Goal: Task Accomplishment & Management: Complete application form

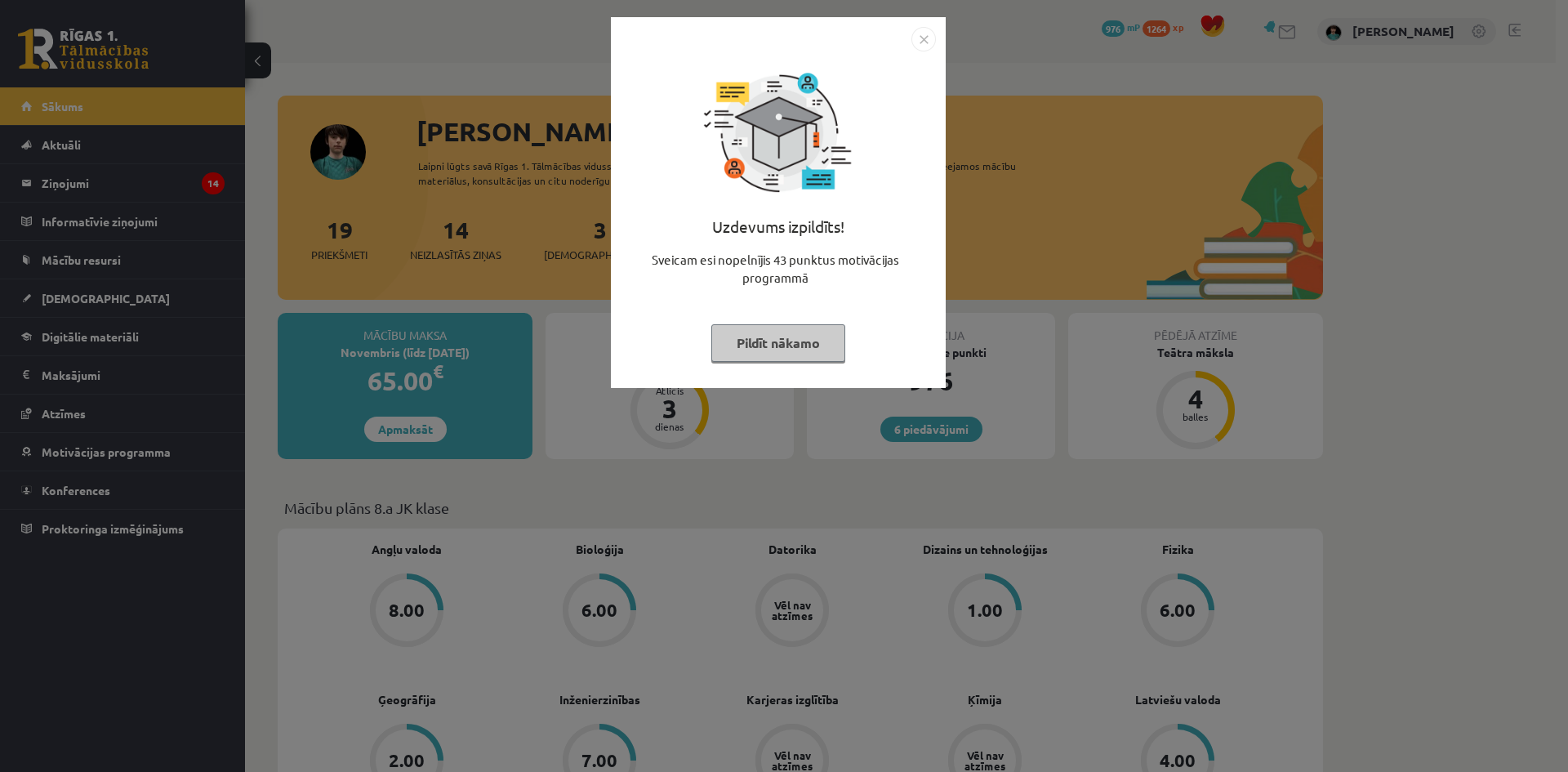
click at [809, 353] on button "Pildīt nākamo" at bounding box center [778, 343] width 134 height 37
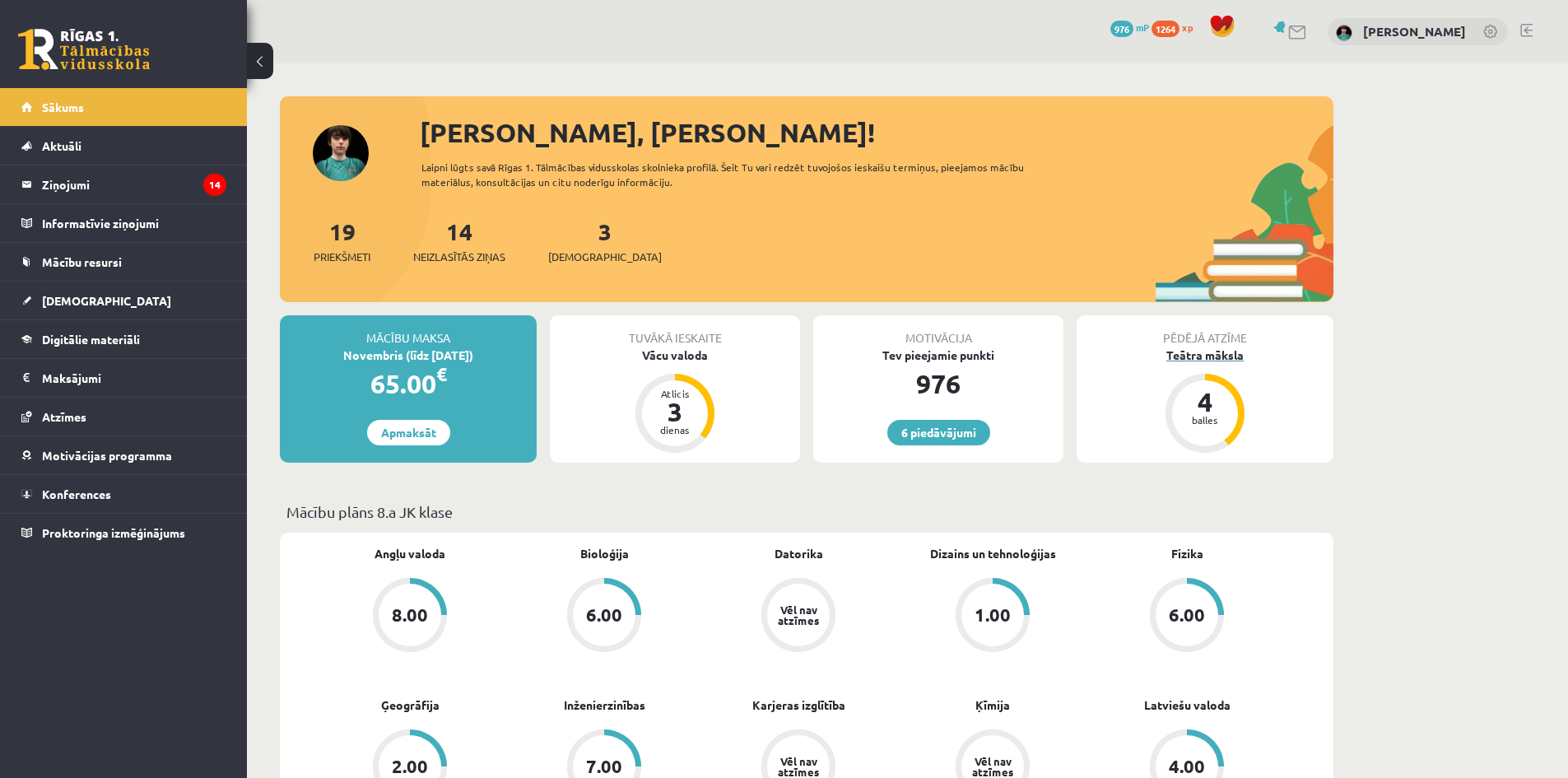
click at [1185, 355] on div "Teātra māksla" at bounding box center [1205, 355] width 257 height 18
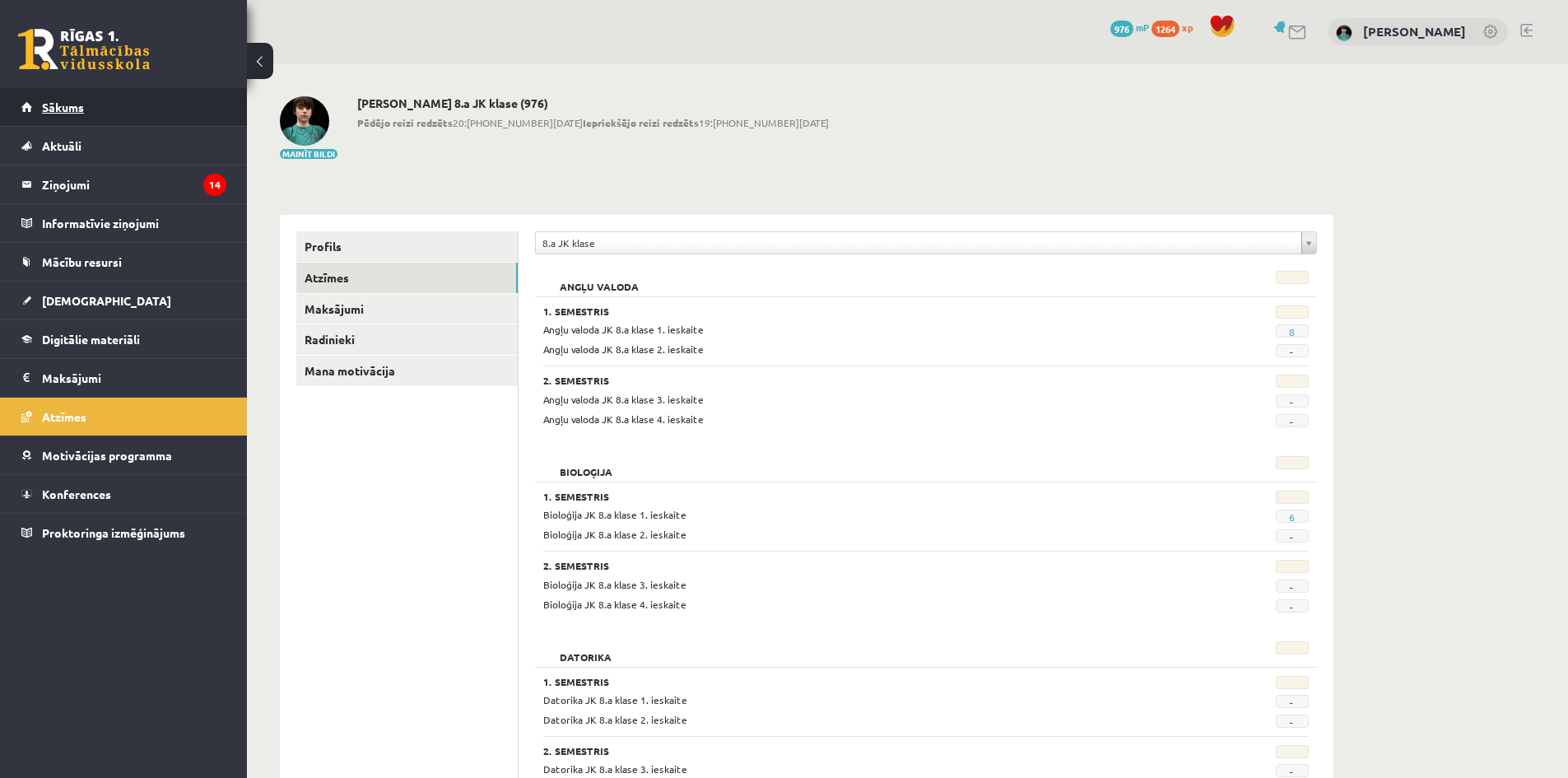
click at [39, 100] on link "Sākums" at bounding box center [124, 106] width 205 height 38
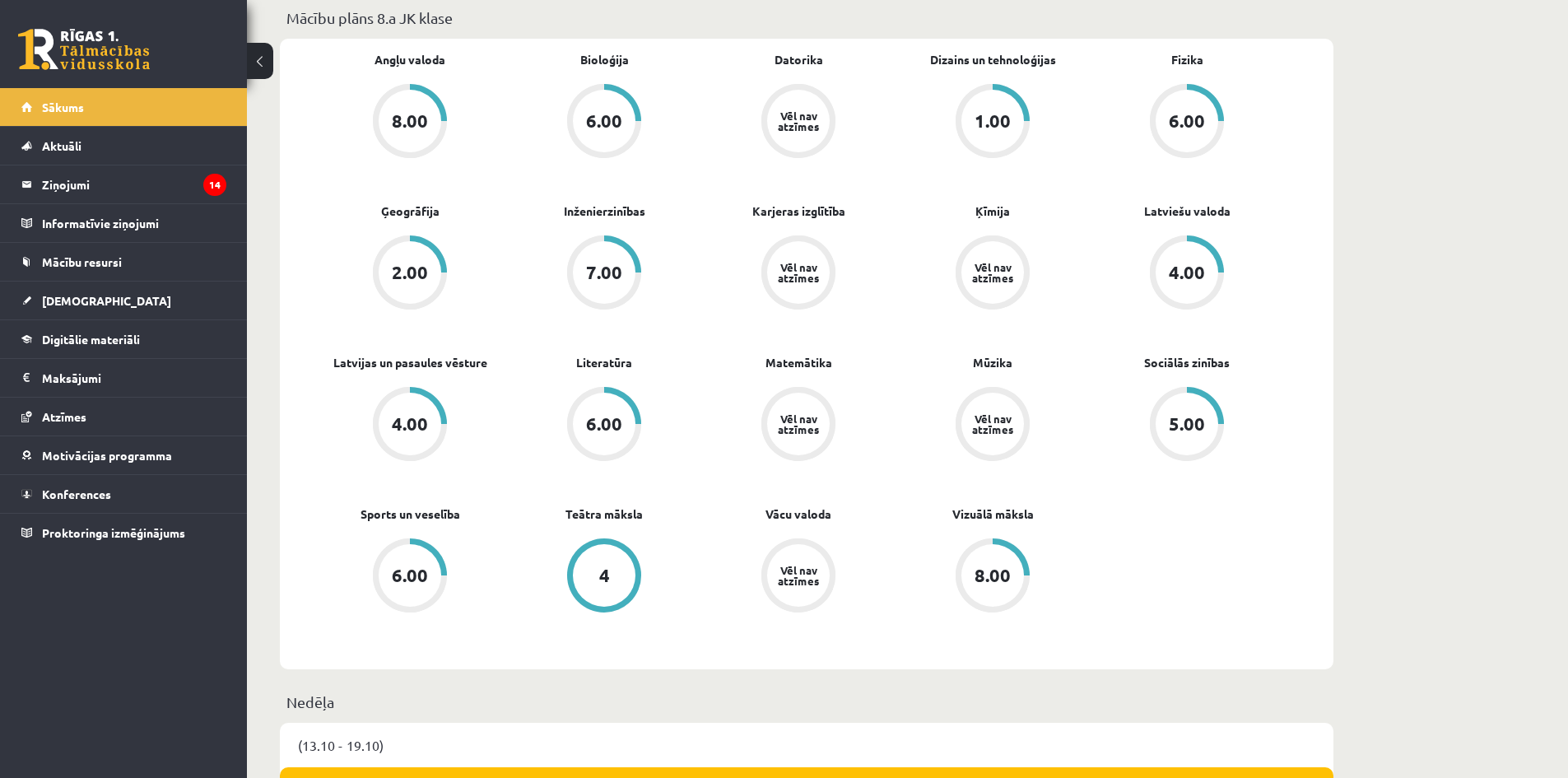
scroll to position [411, 0]
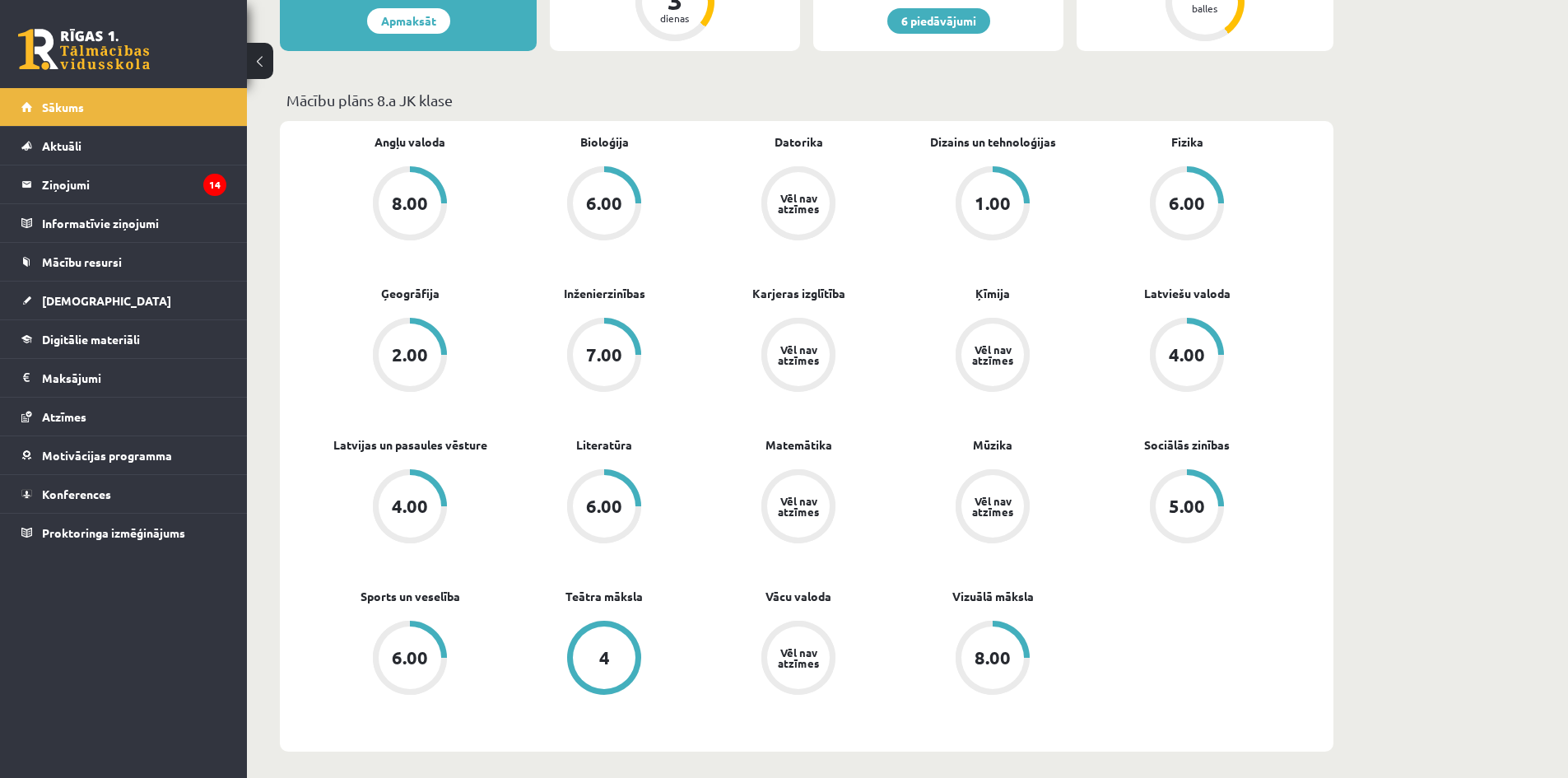
click at [397, 360] on div "2.00" at bounding box center [410, 354] width 36 height 18
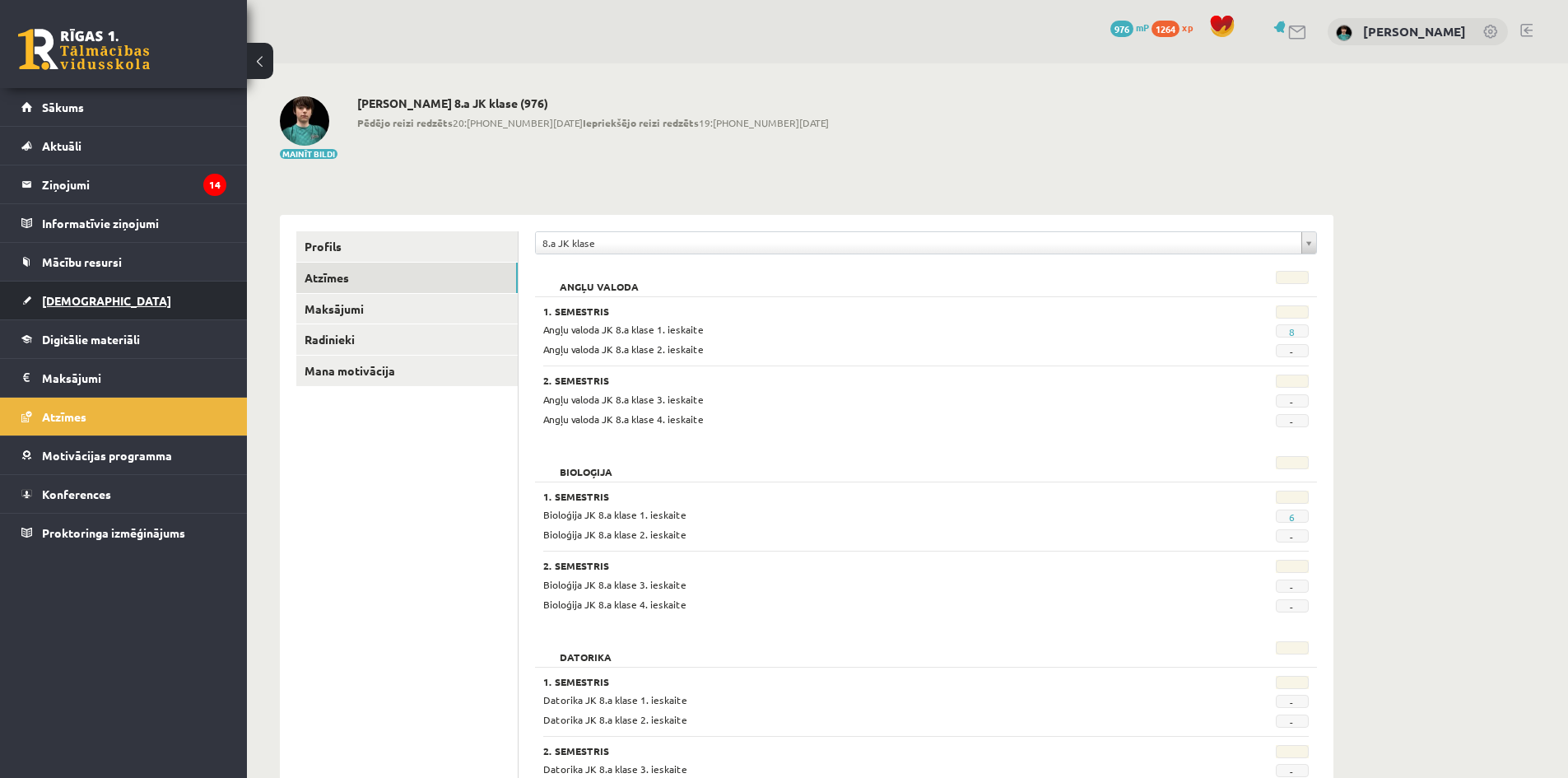
click at [74, 296] on span "[DEMOGRAPHIC_DATA]" at bounding box center [106, 300] width 129 height 15
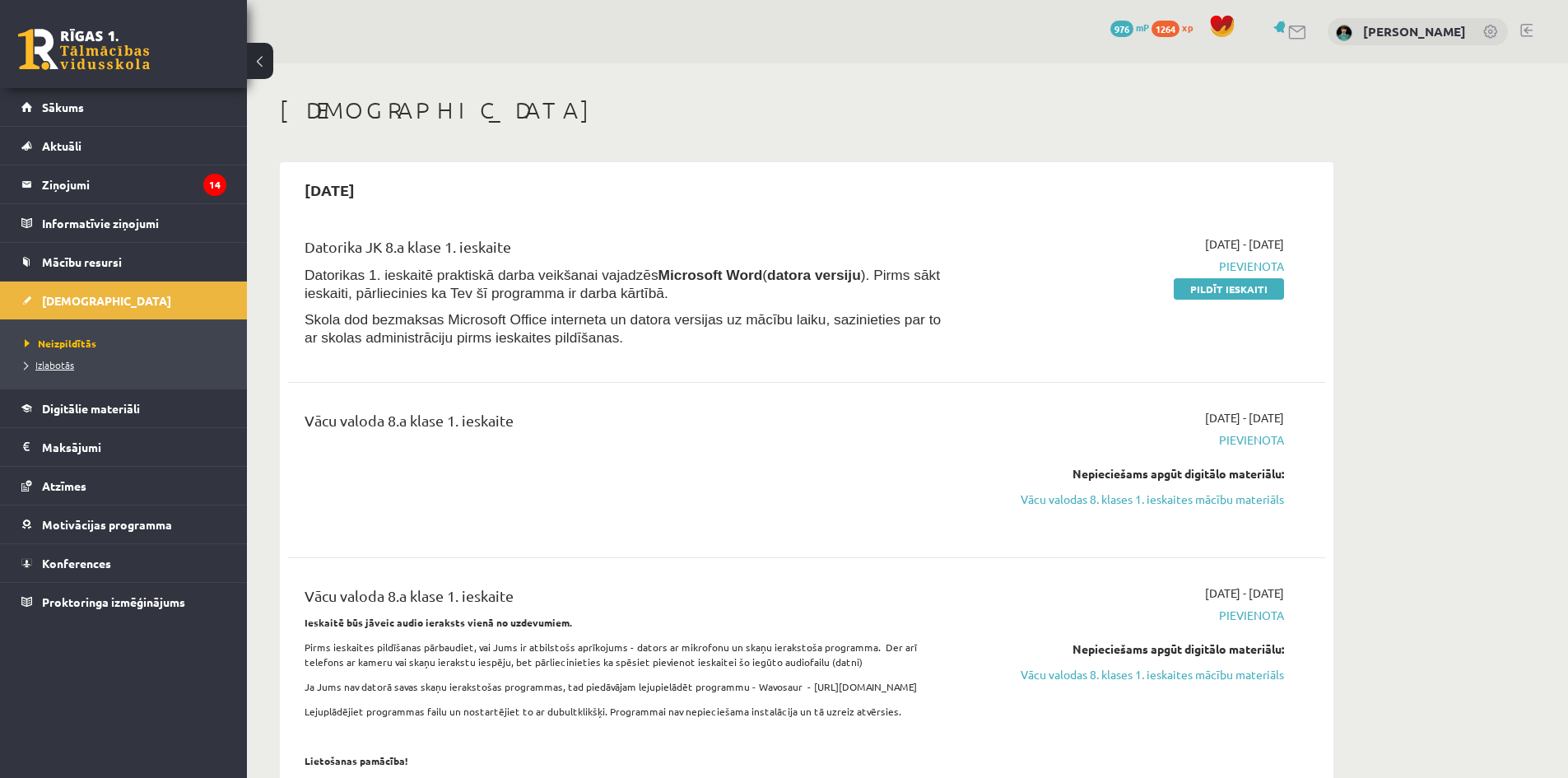
click at [62, 362] on span "Izlabotās" at bounding box center [49, 364] width 49 height 13
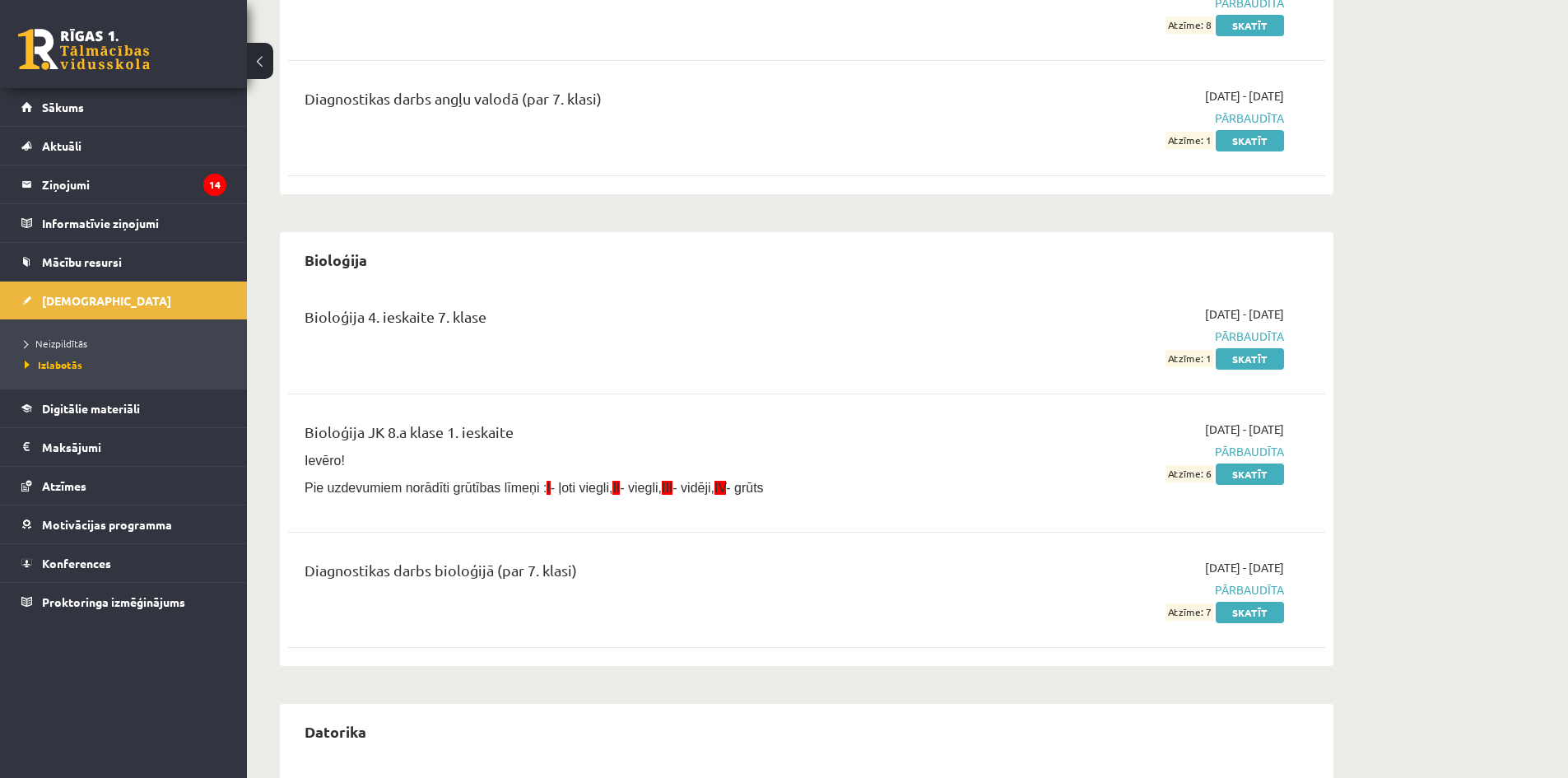
scroll to position [329, 0]
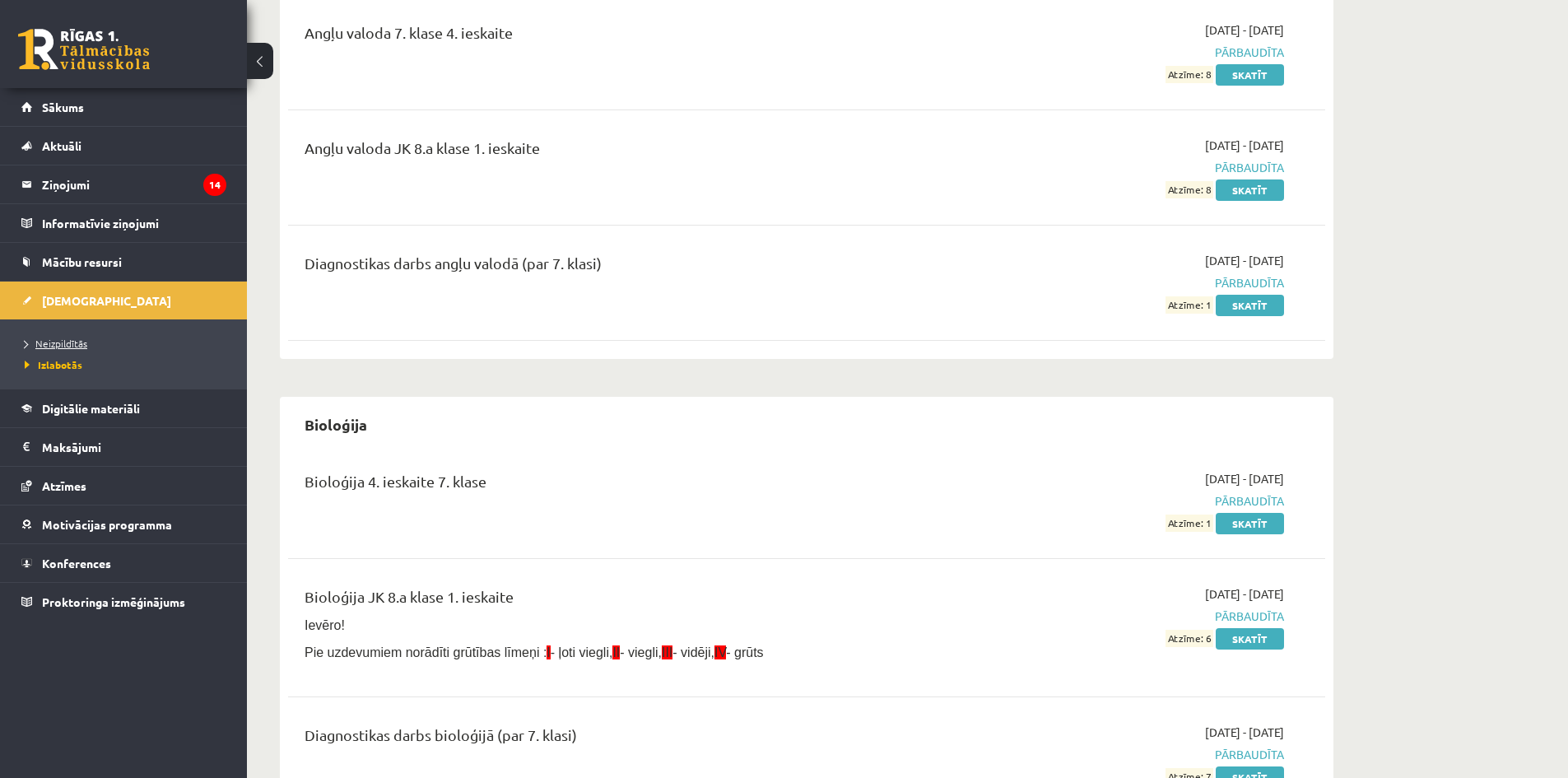
click at [77, 343] on span "Neizpildītās" at bounding box center [55, 343] width 62 height 13
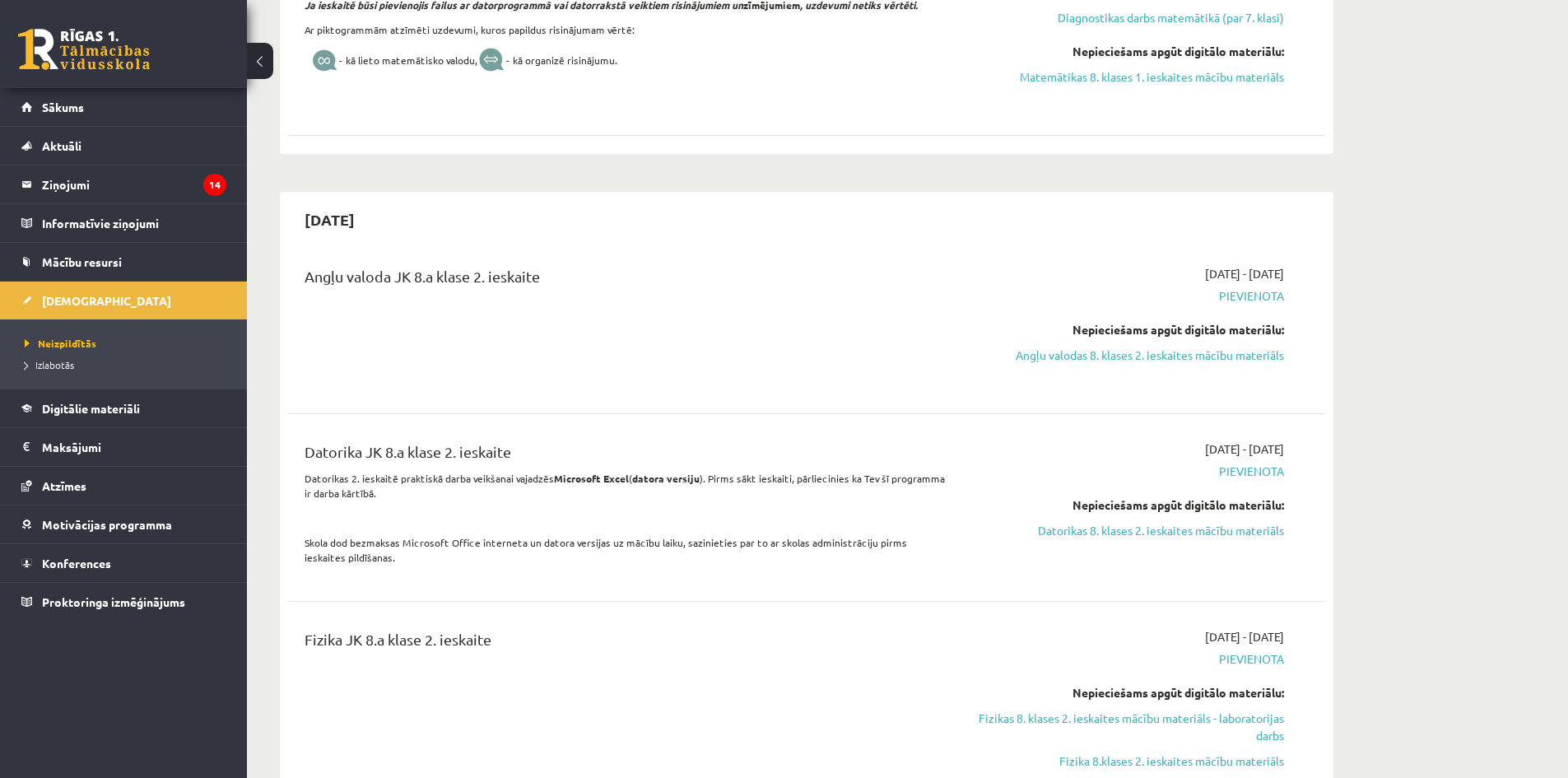
scroll to position [1810, 0]
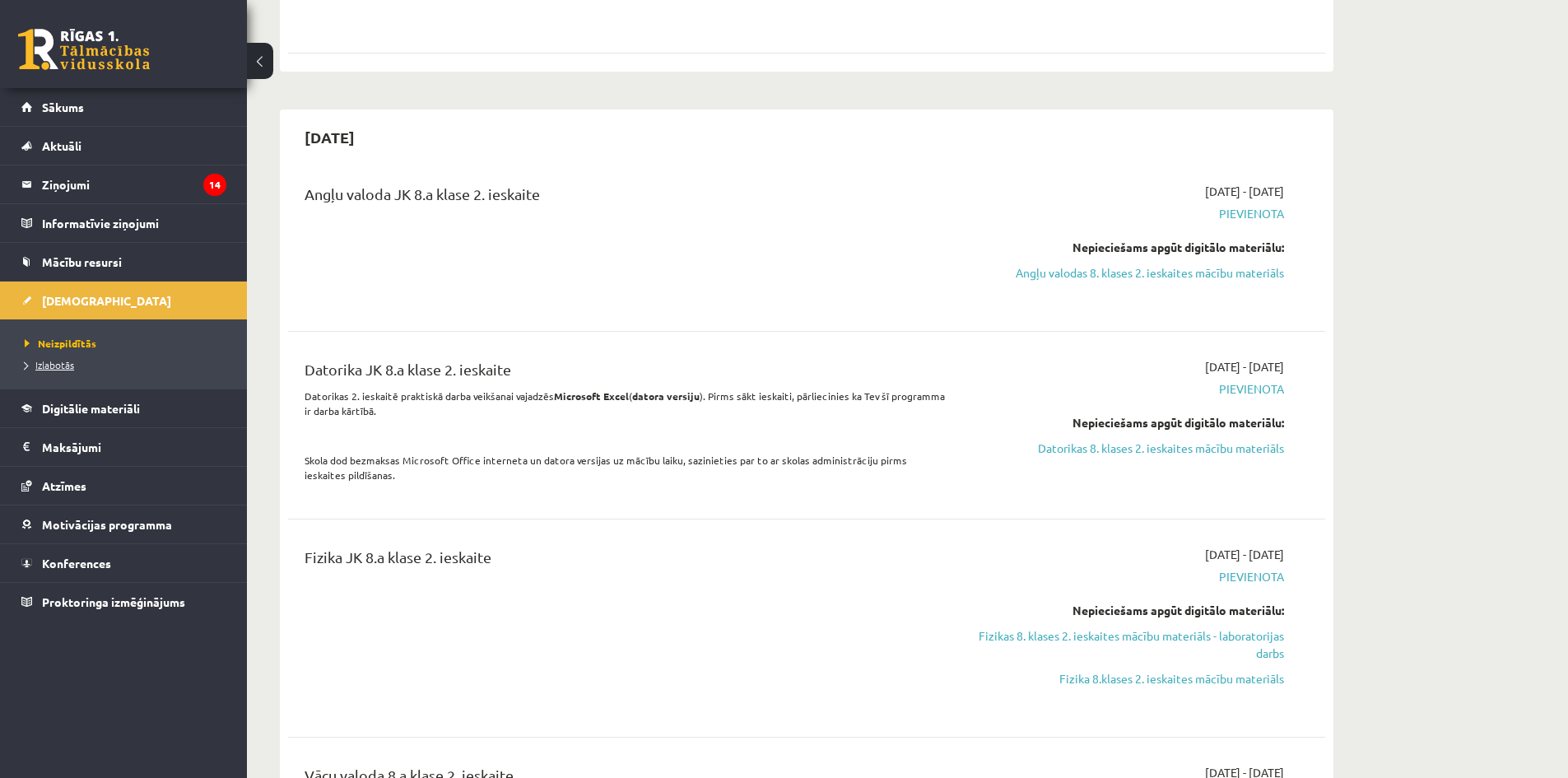
click at [48, 366] on span "Izlabotās" at bounding box center [49, 364] width 49 height 13
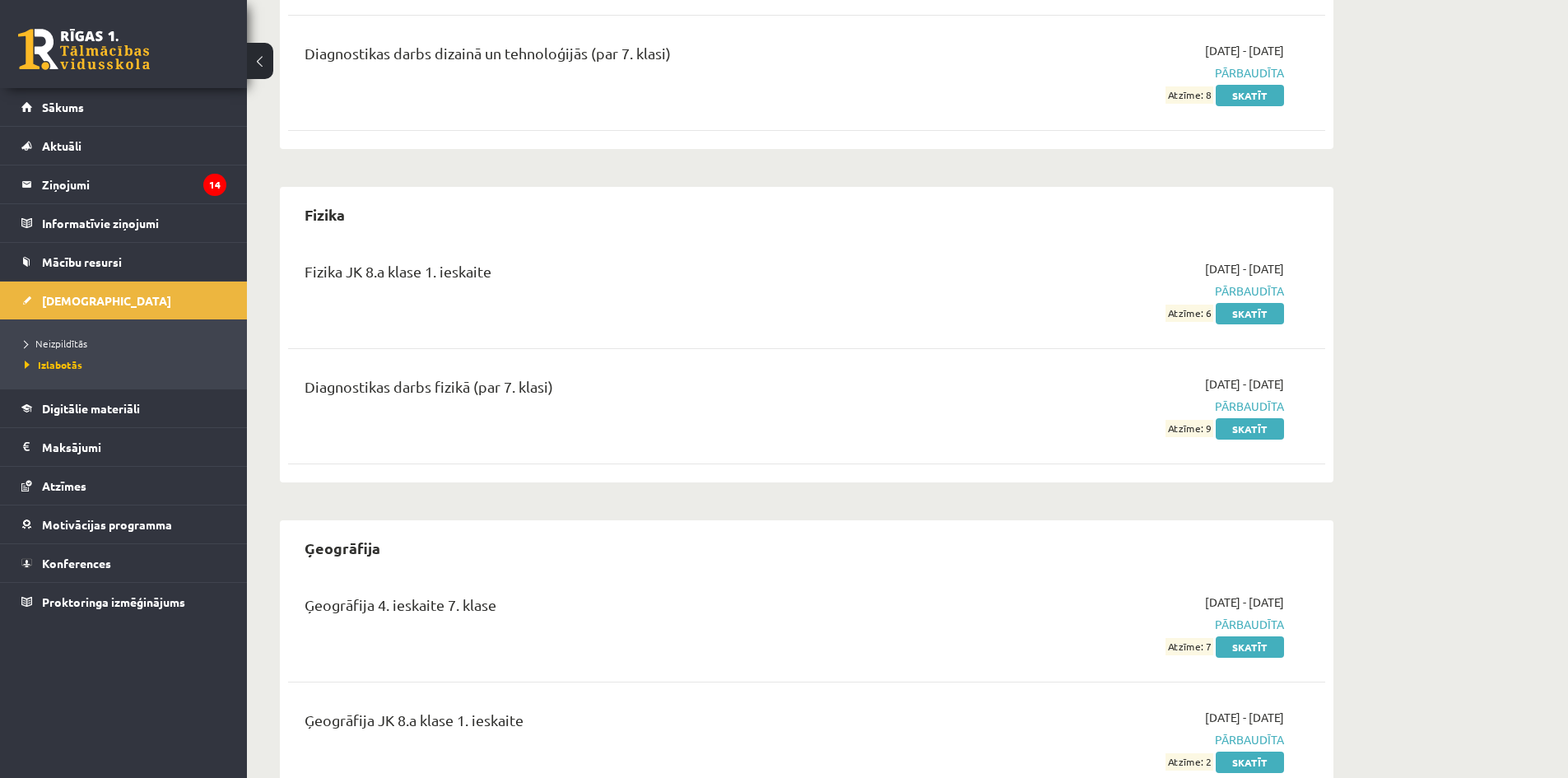
scroll to position [2387, 0]
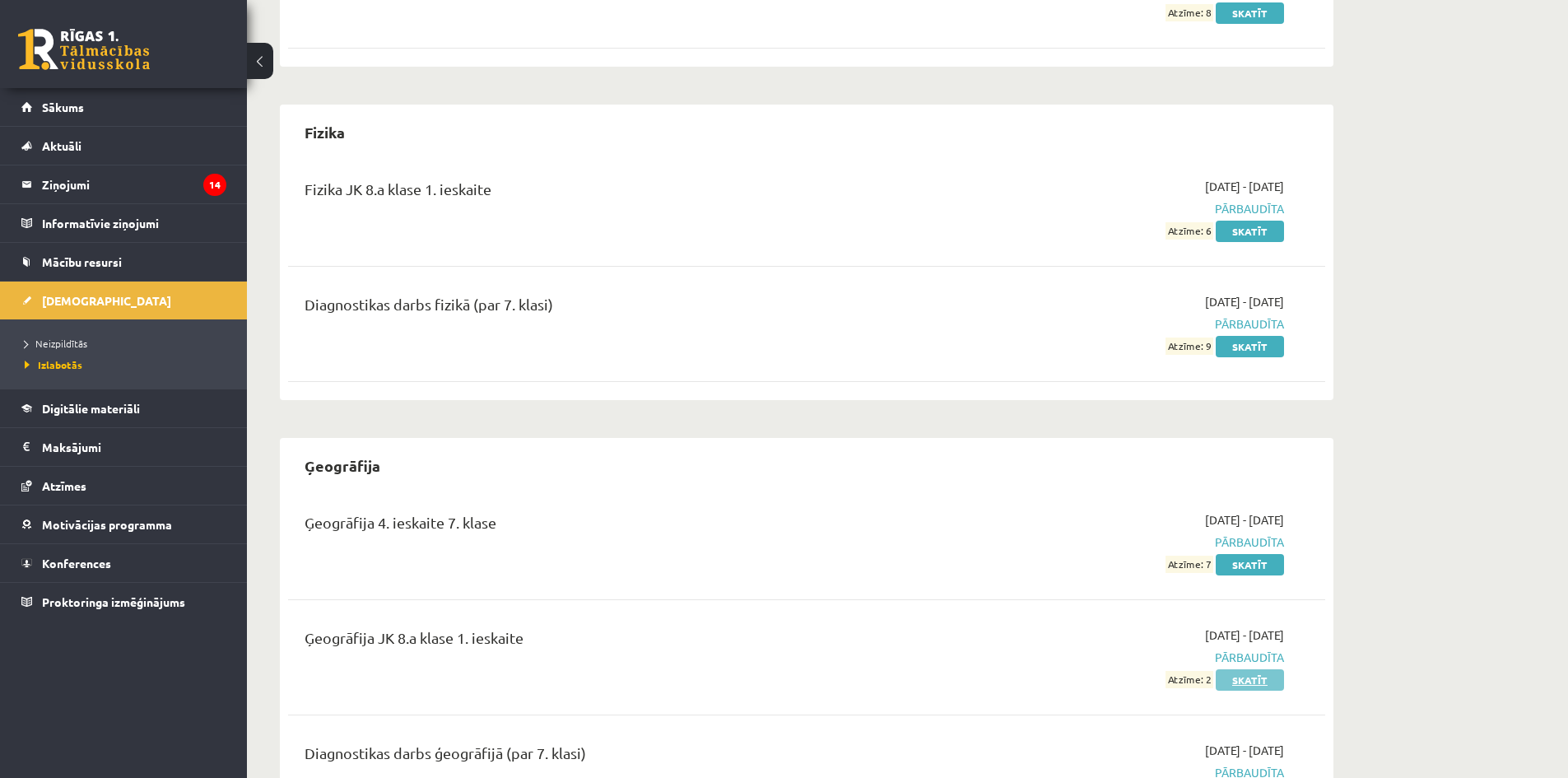
click at [1256, 669] on link "Skatīt" at bounding box center [1250, 680] width 68 height 21
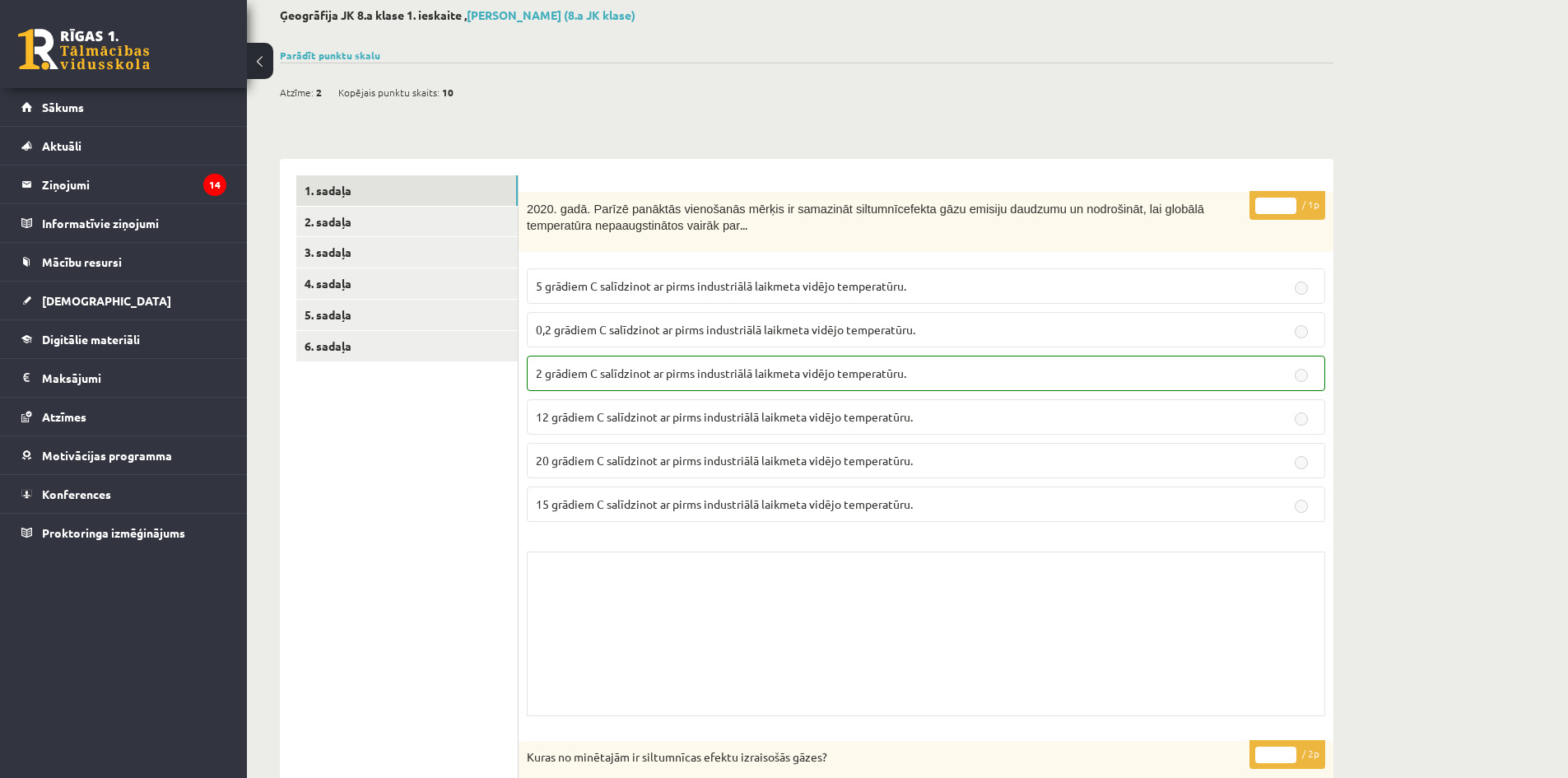
scroll to position [6, 0]
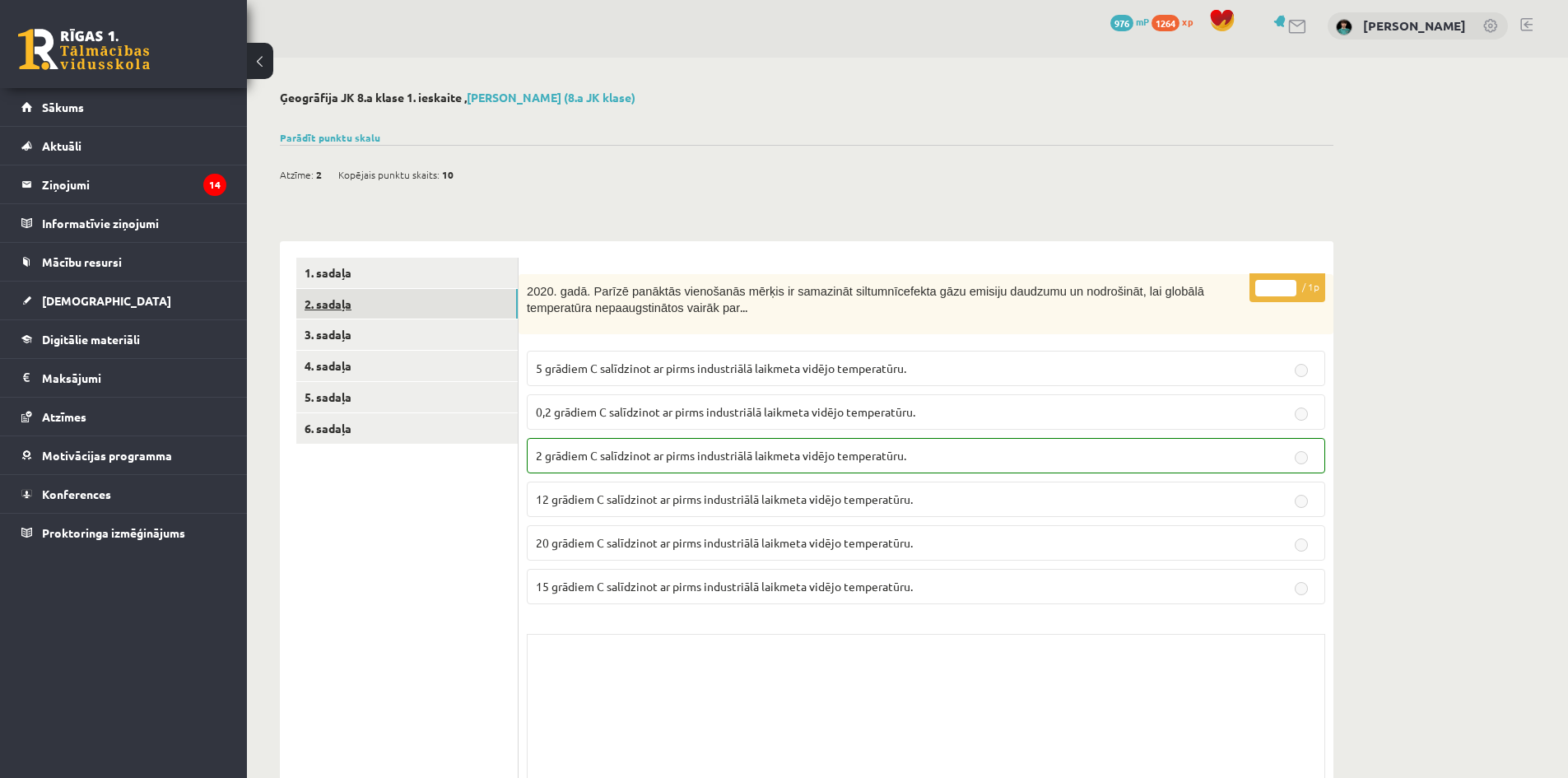
click at [352, 303] on link "2. sadaļa" at bounding box center [407, 303] width 221 height 31
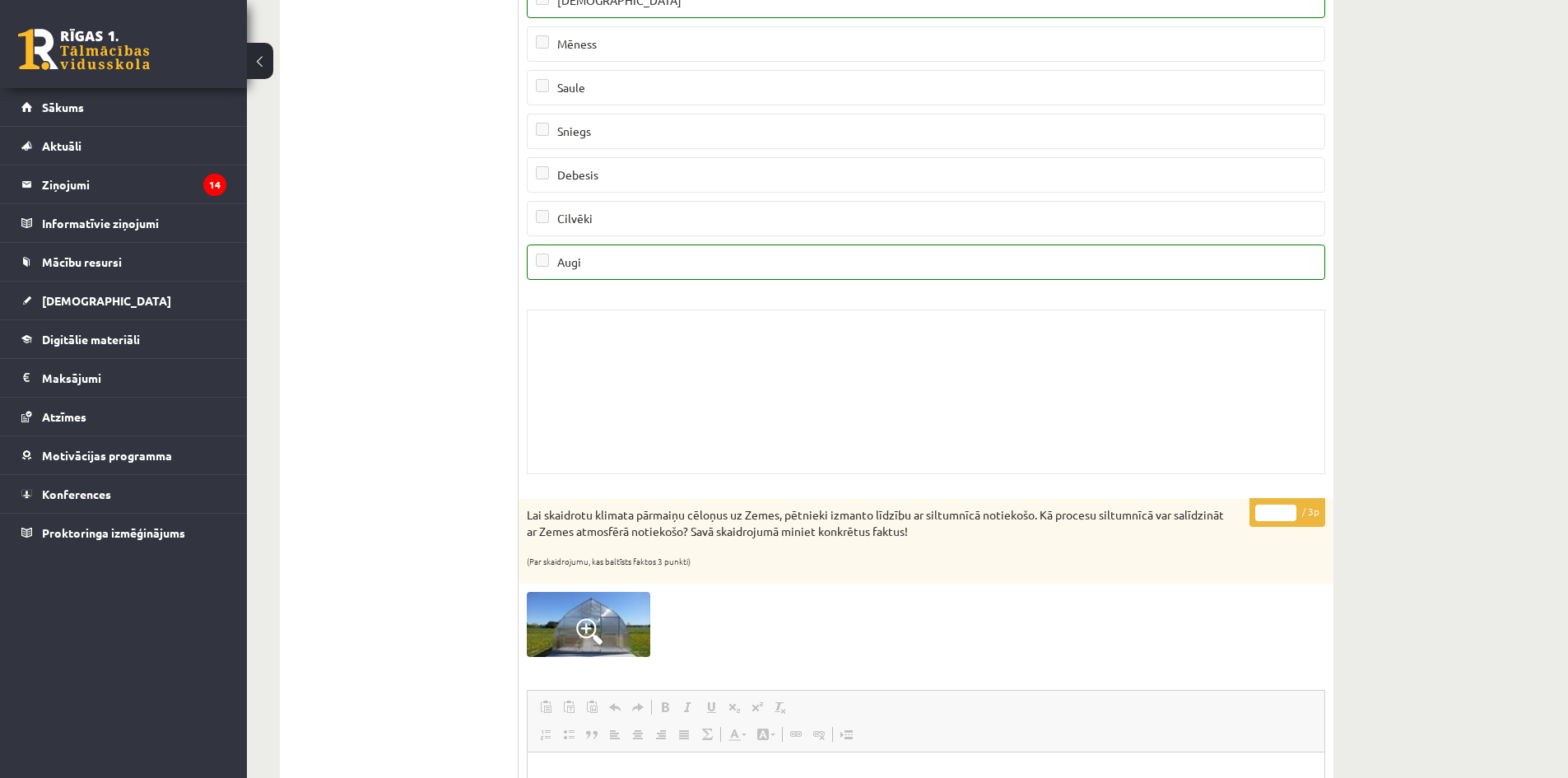
scroll to position [100, 0]
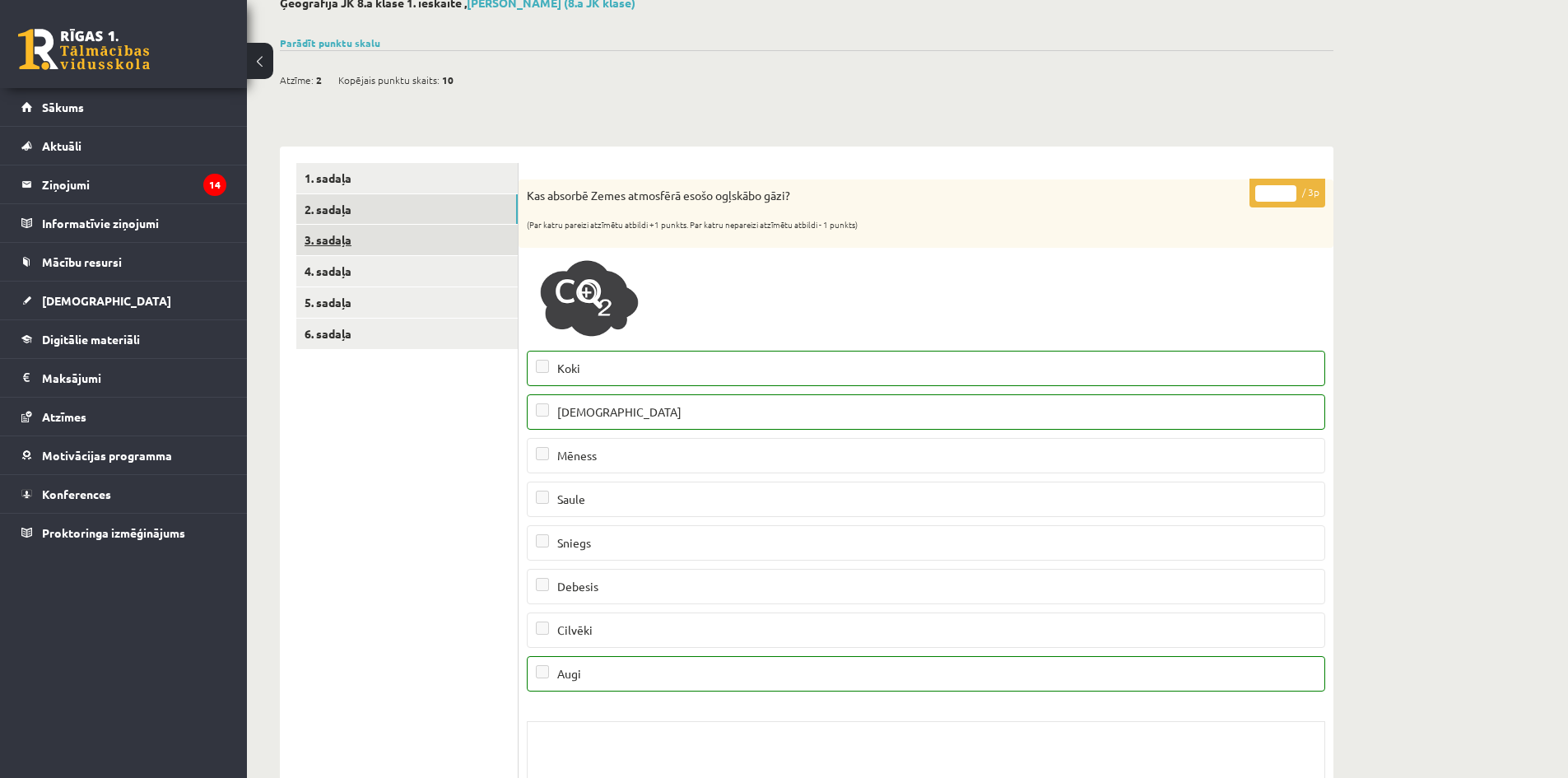
click at [330, 241] on link "3. sadaļa" at bounding box center [407, 239] width 221 height 31
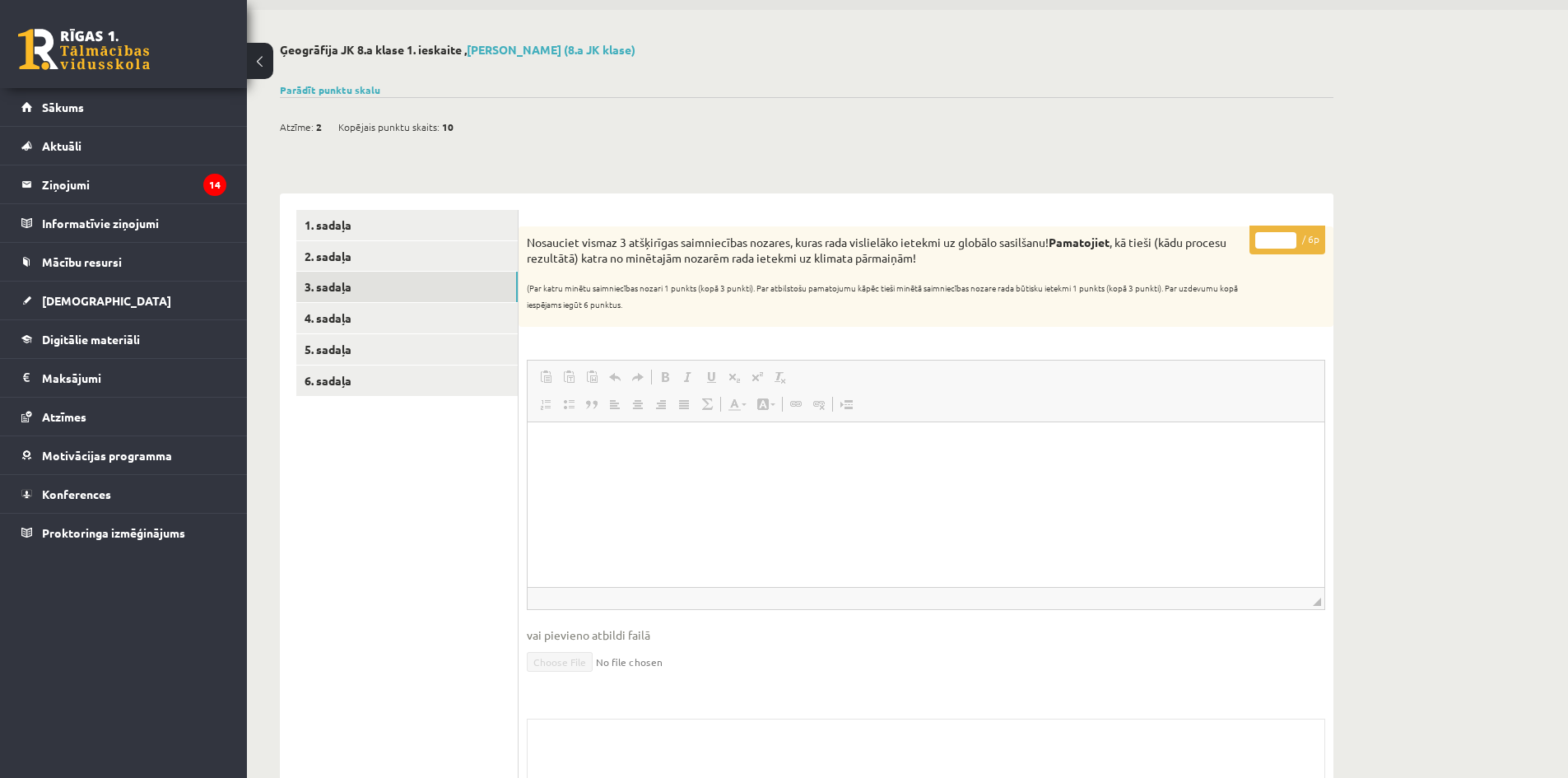
scroll to position [0, 0]
click at [311, 314] on link "4. sadaļa" at bounding box center [407, 318] width 221 height 31
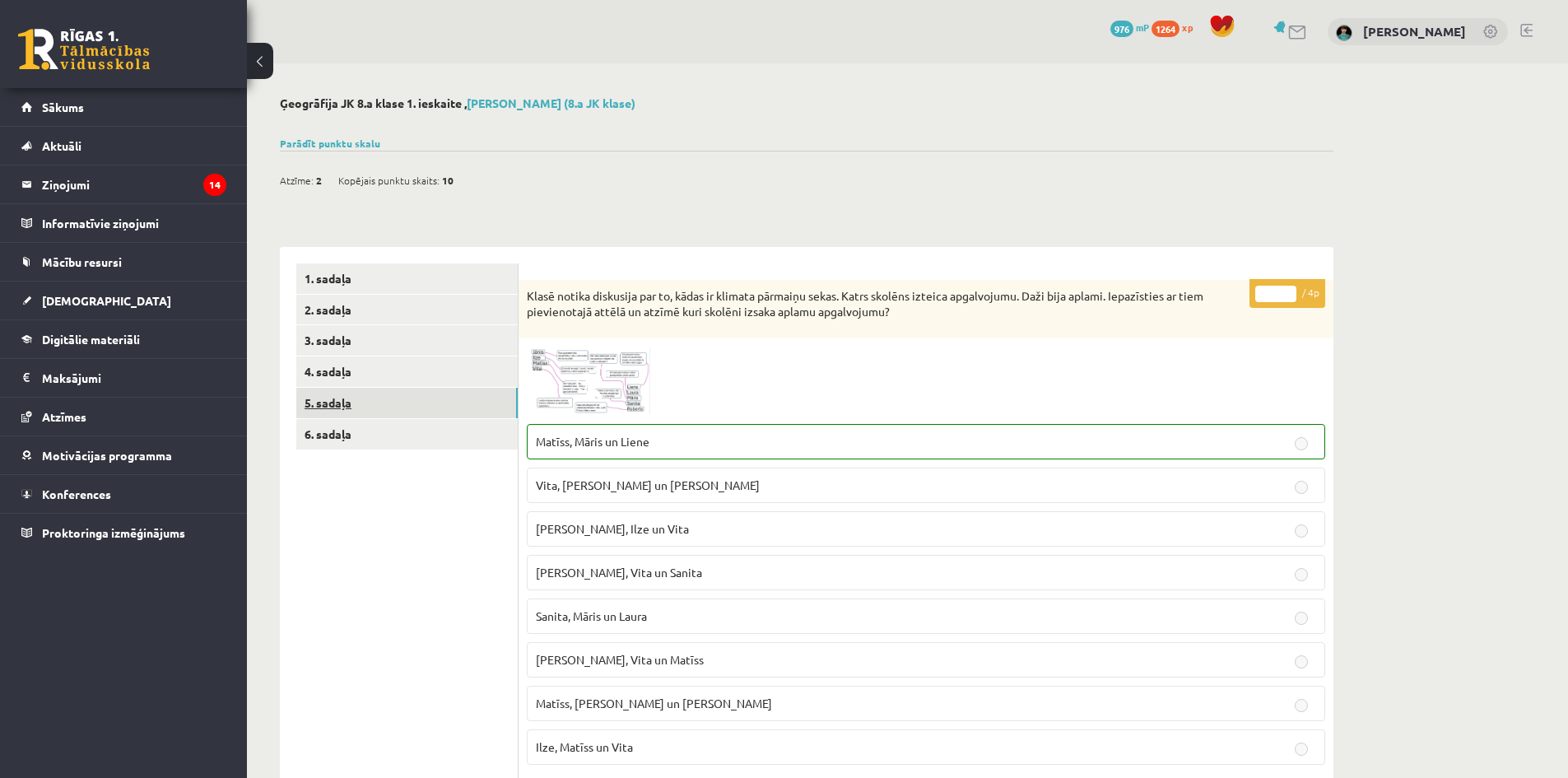
click at [345, 400] on link "5. sadaļa" at bounding box center [407, 403] width 221 height 31
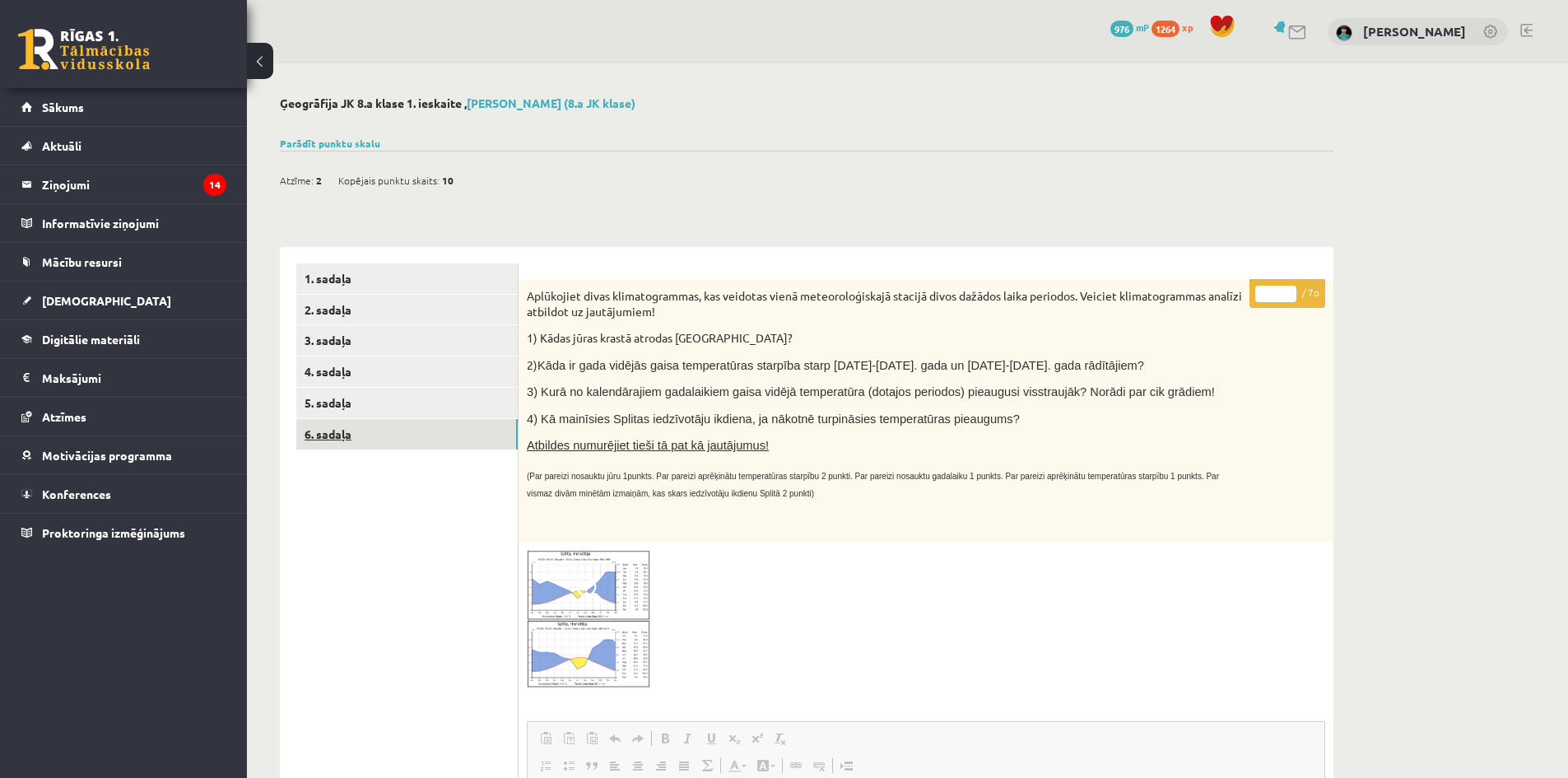
click at [326, 426] on link "6. sadaļa" at bounding box center [407, 434] width 221 height 31
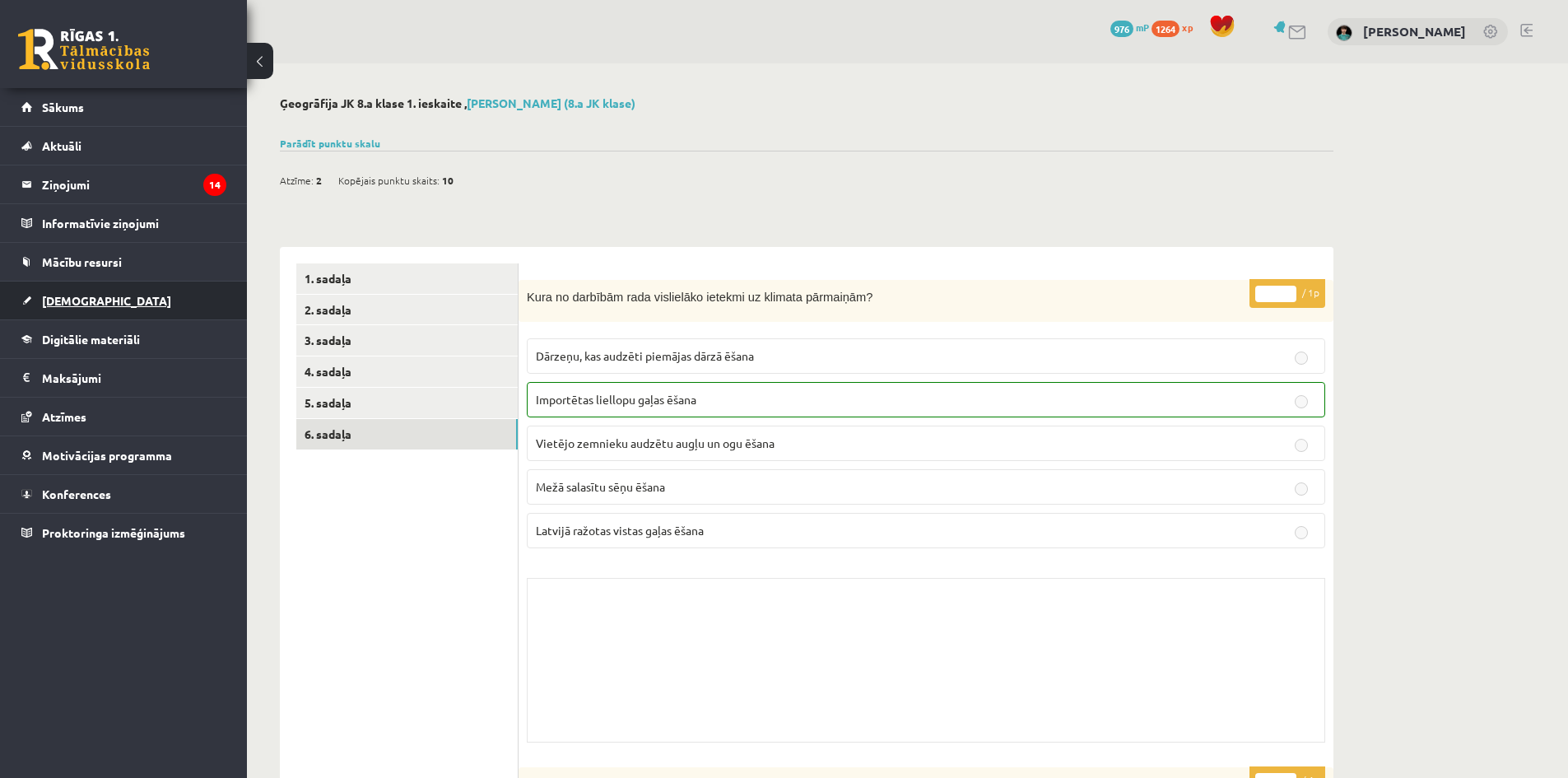
click at [76, 300] on span "[DEMOGRAPHIC_DATA]" at bounding box center [106, 300] width 129 height 15
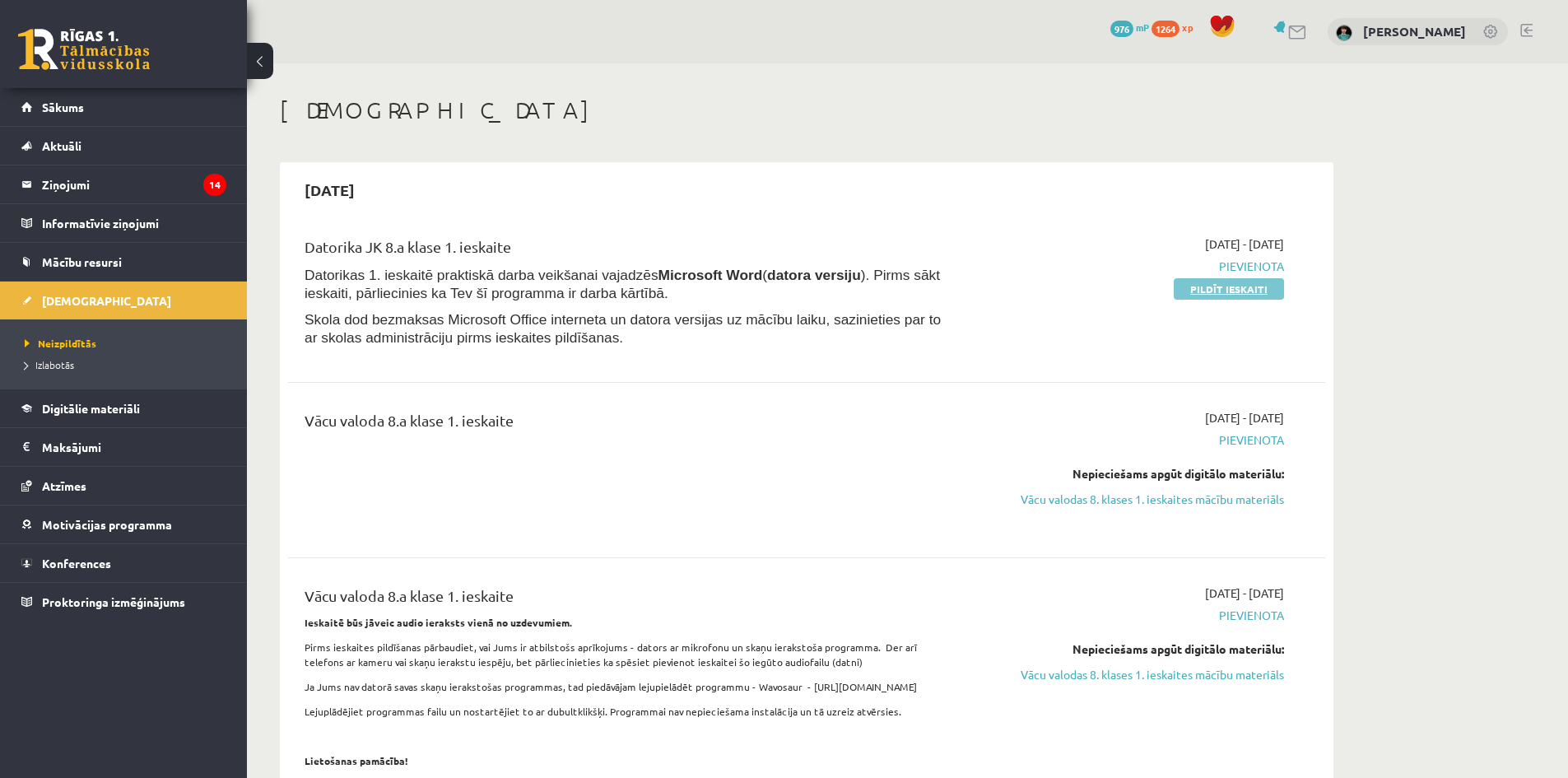
click at [1219, 289] on link "Pildīt ieskaiti" at bounding box center [1229, 289] width 111 height 21
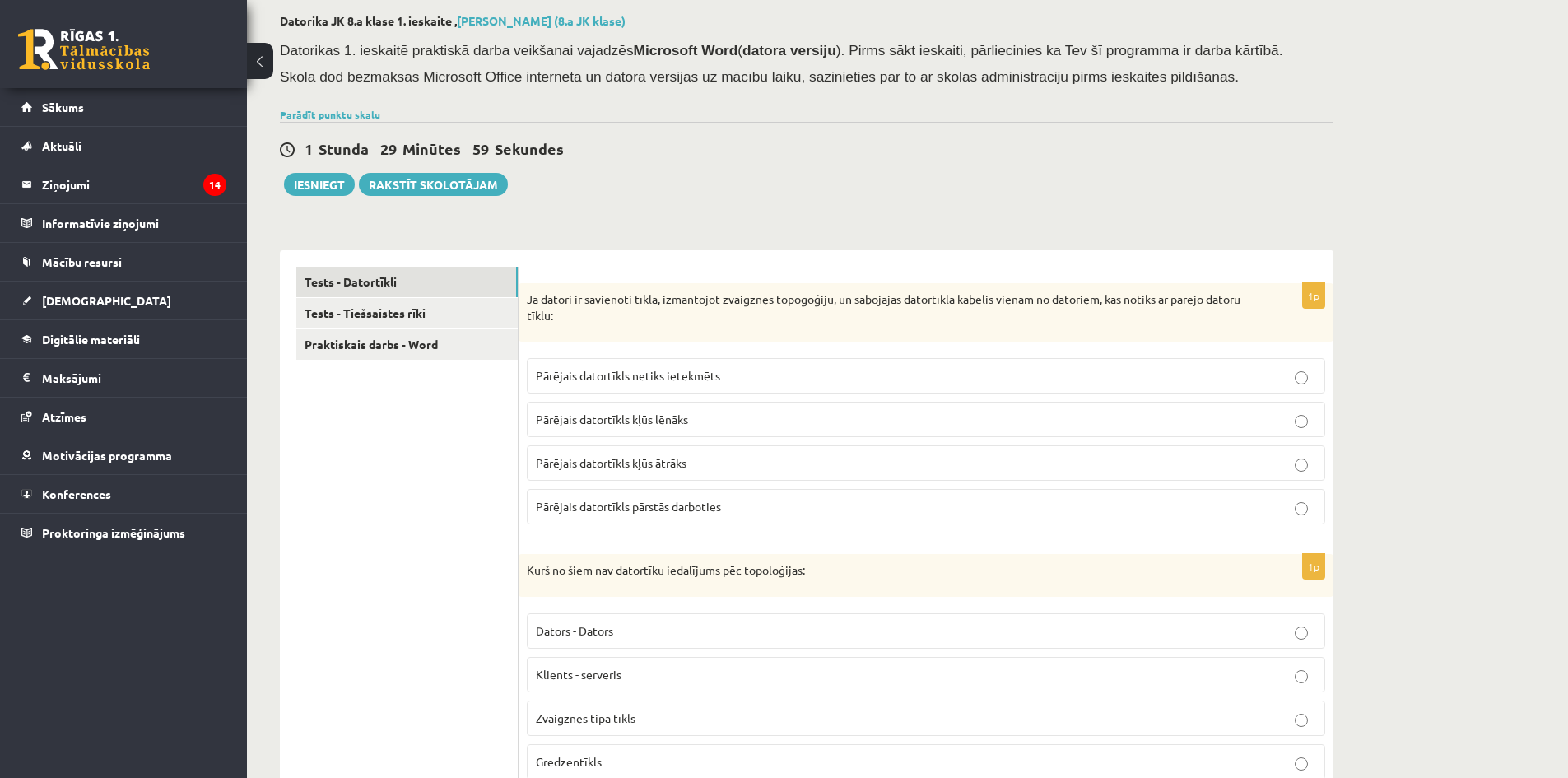
scroll to position [165, 0]
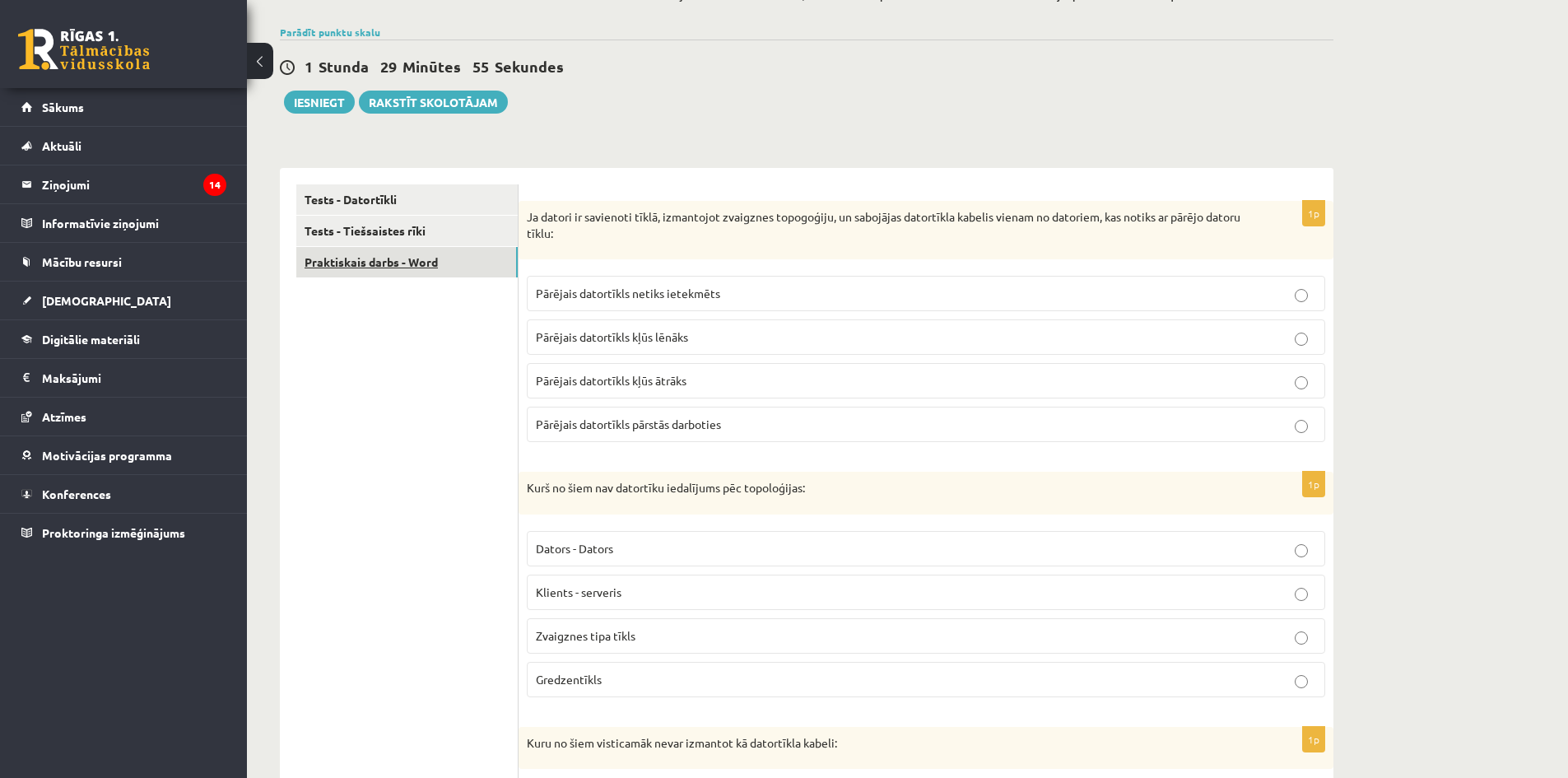
click at [400, 257] on link "Praktiskais darbs - Word" at bounding box center [407, 261] width 221 height 31
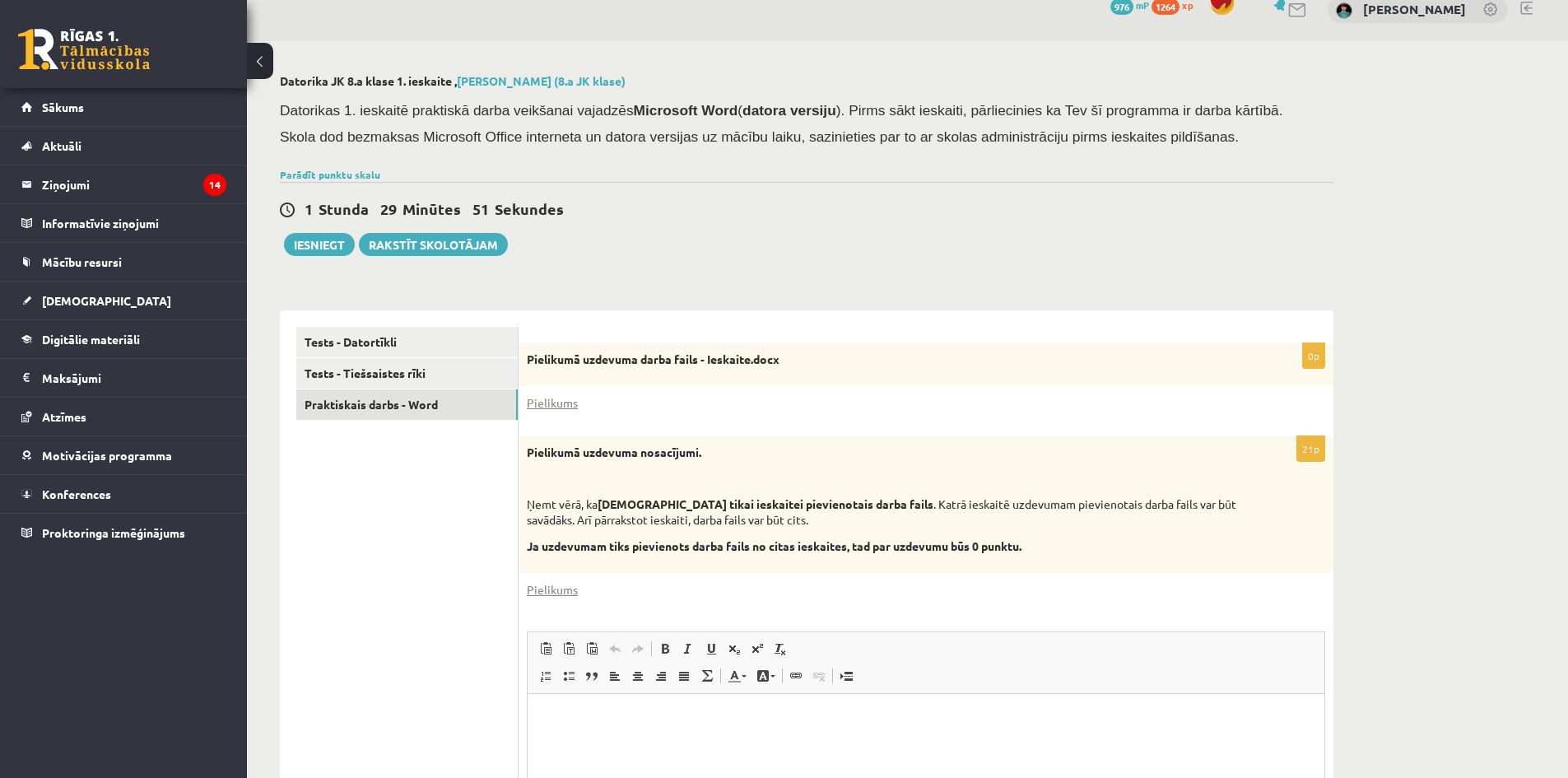
scroll to position [0, 0]
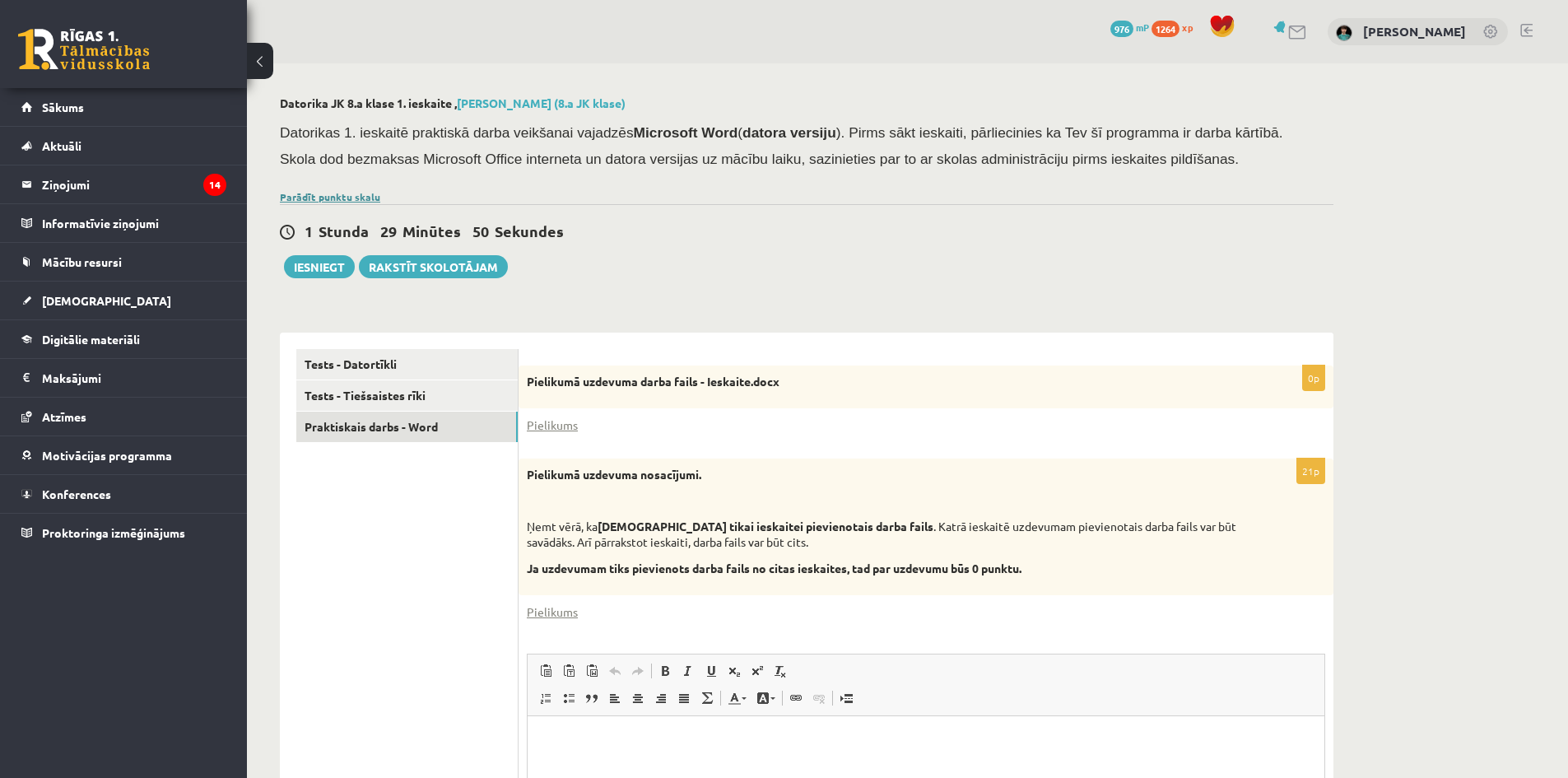
click at [337, 194] on link "Parādīt punktu skalu" at bounding box center [330, 196] width 100 height 13
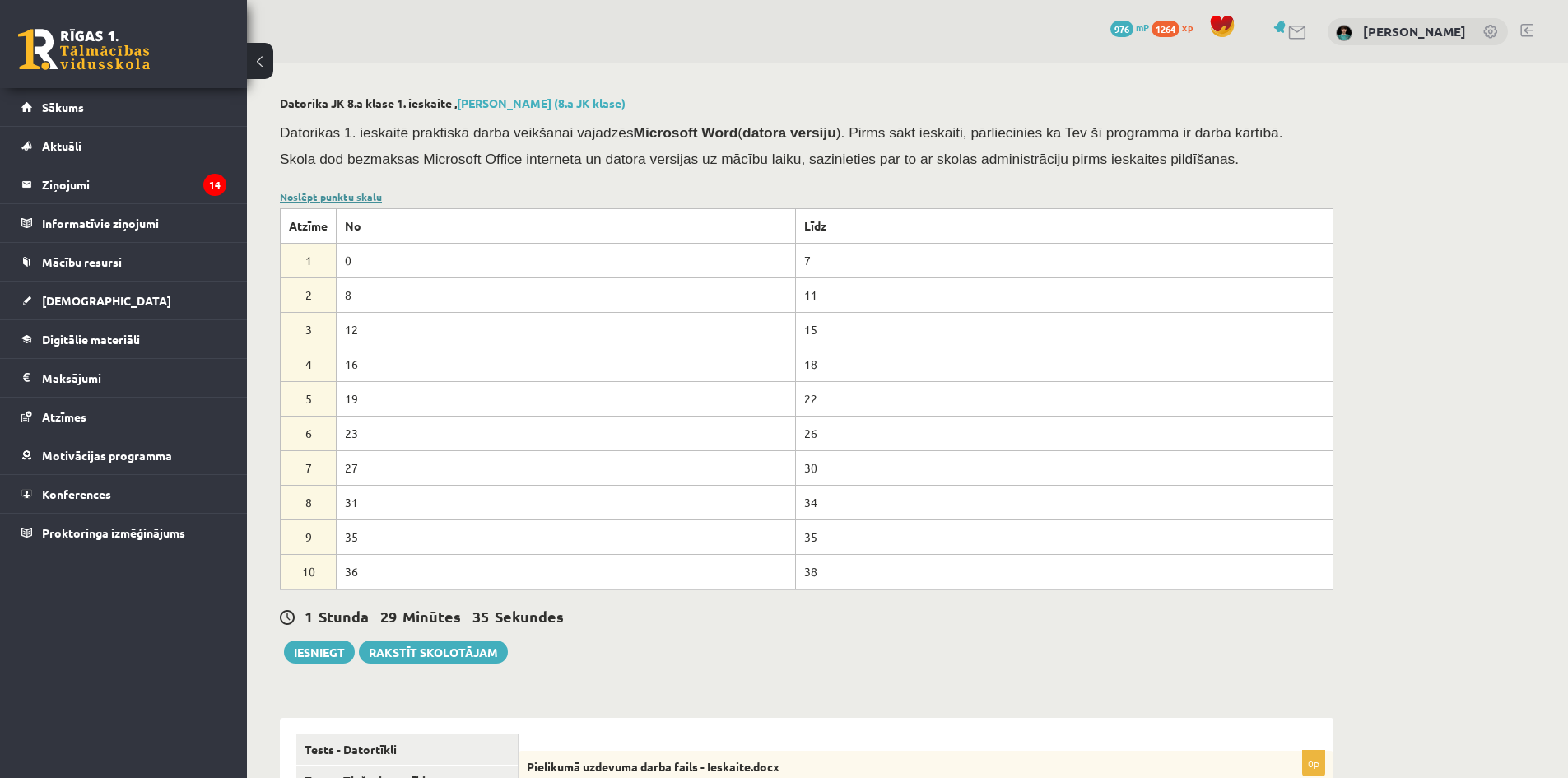
click at [347, 197] on link "Noslēpt punktu skalu" at bounding box center [331, 196] width 102 height 13
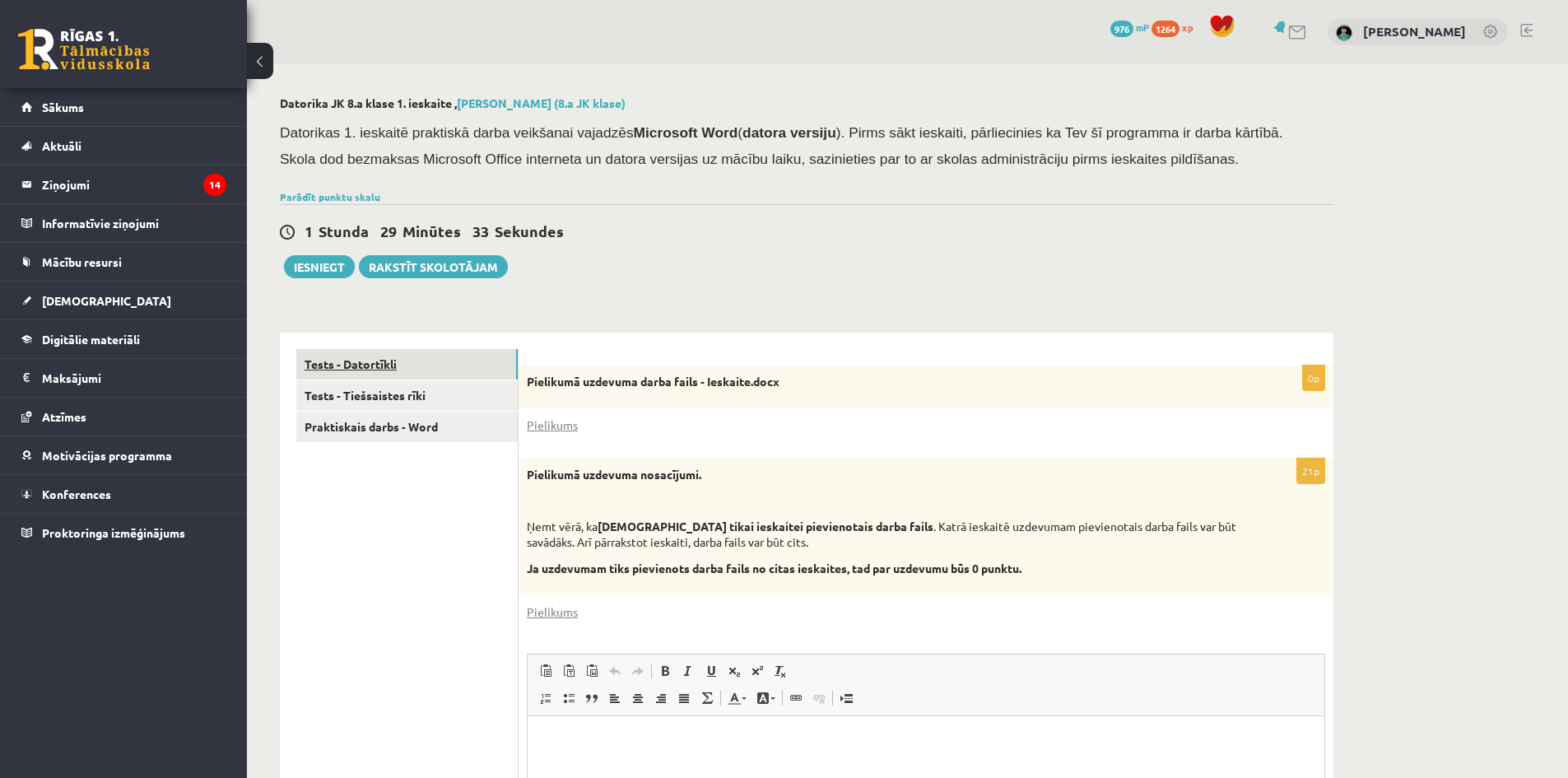
click at [387, 362] on link "Tests - Datortīkli" at bounding box center [407, 364] width 221 height 31
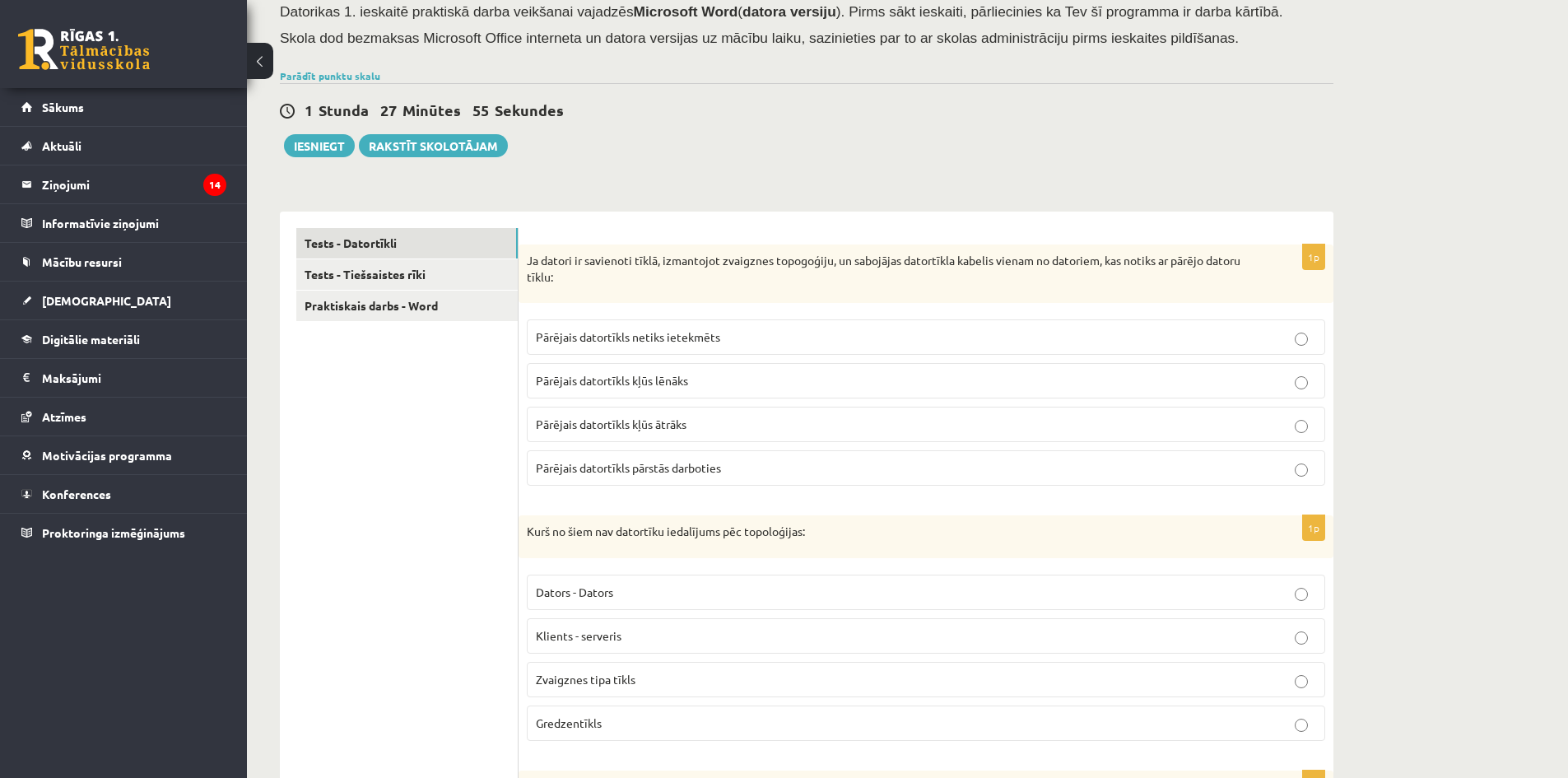
scroll to position [39, 0]
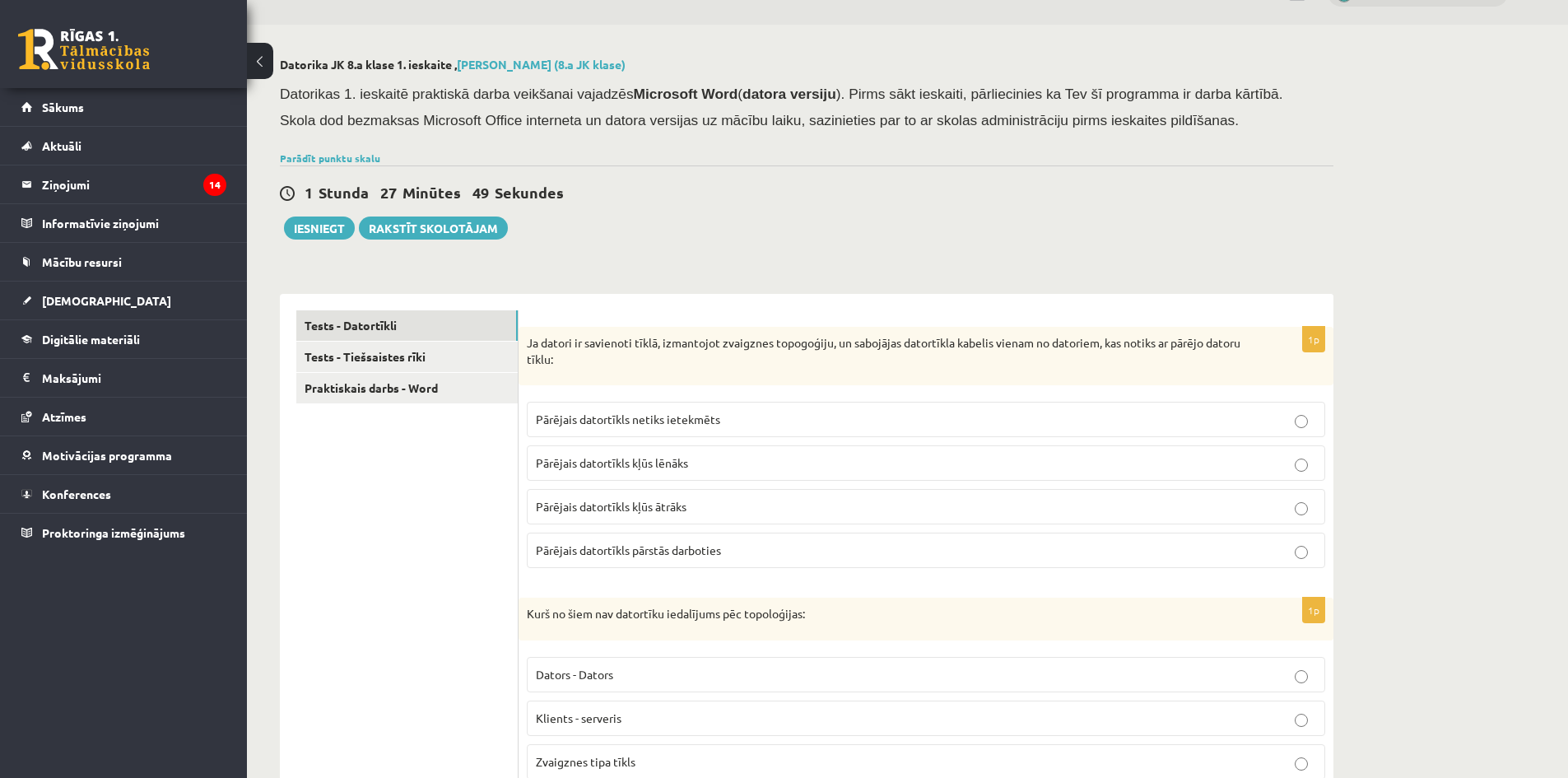
click at [624, 425] on span "Pārējais datortīkls netiks ietekmēts" at bounding box center [628, 418] width 184 height 15
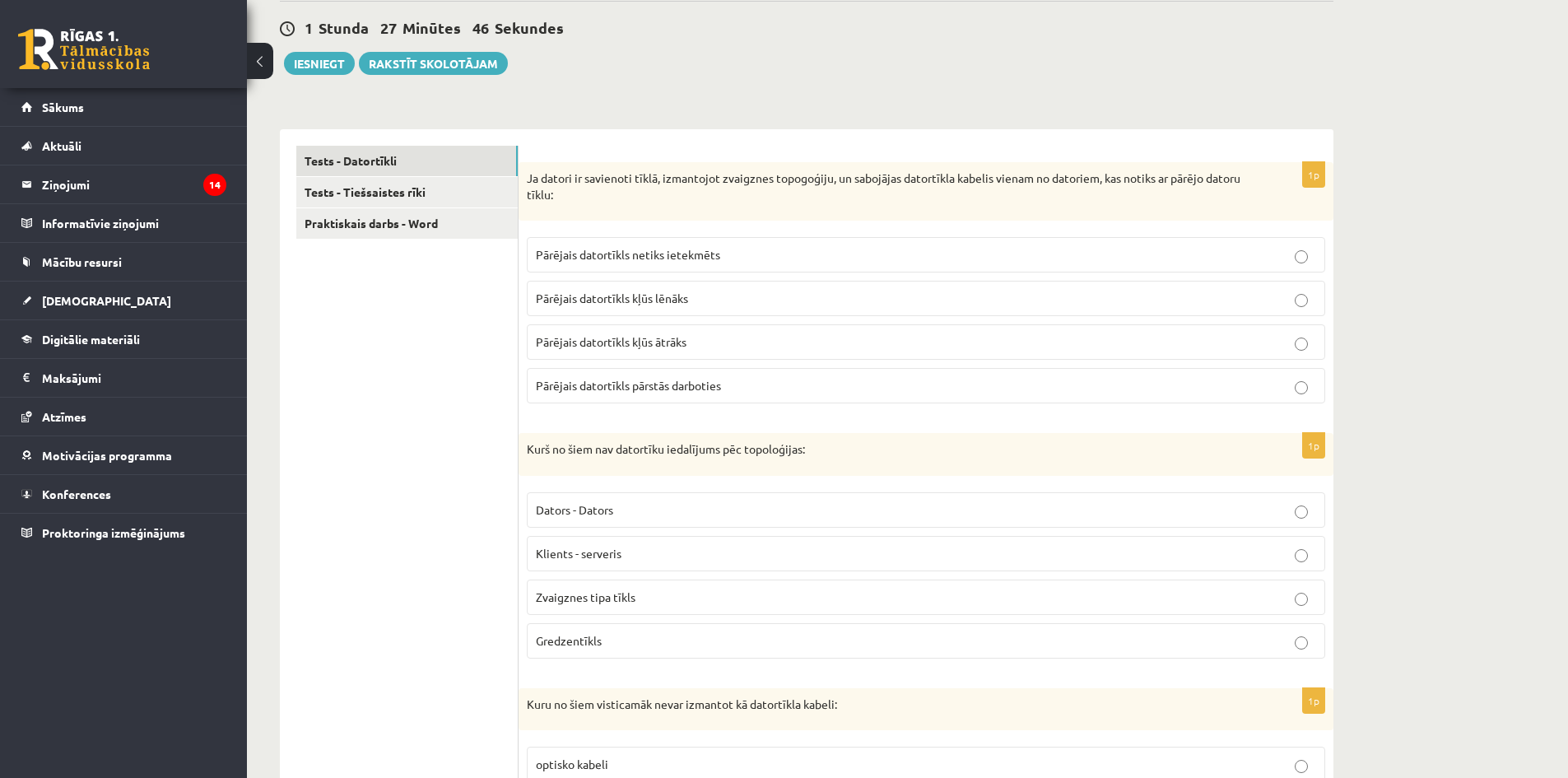
scroll to position [286, 0]
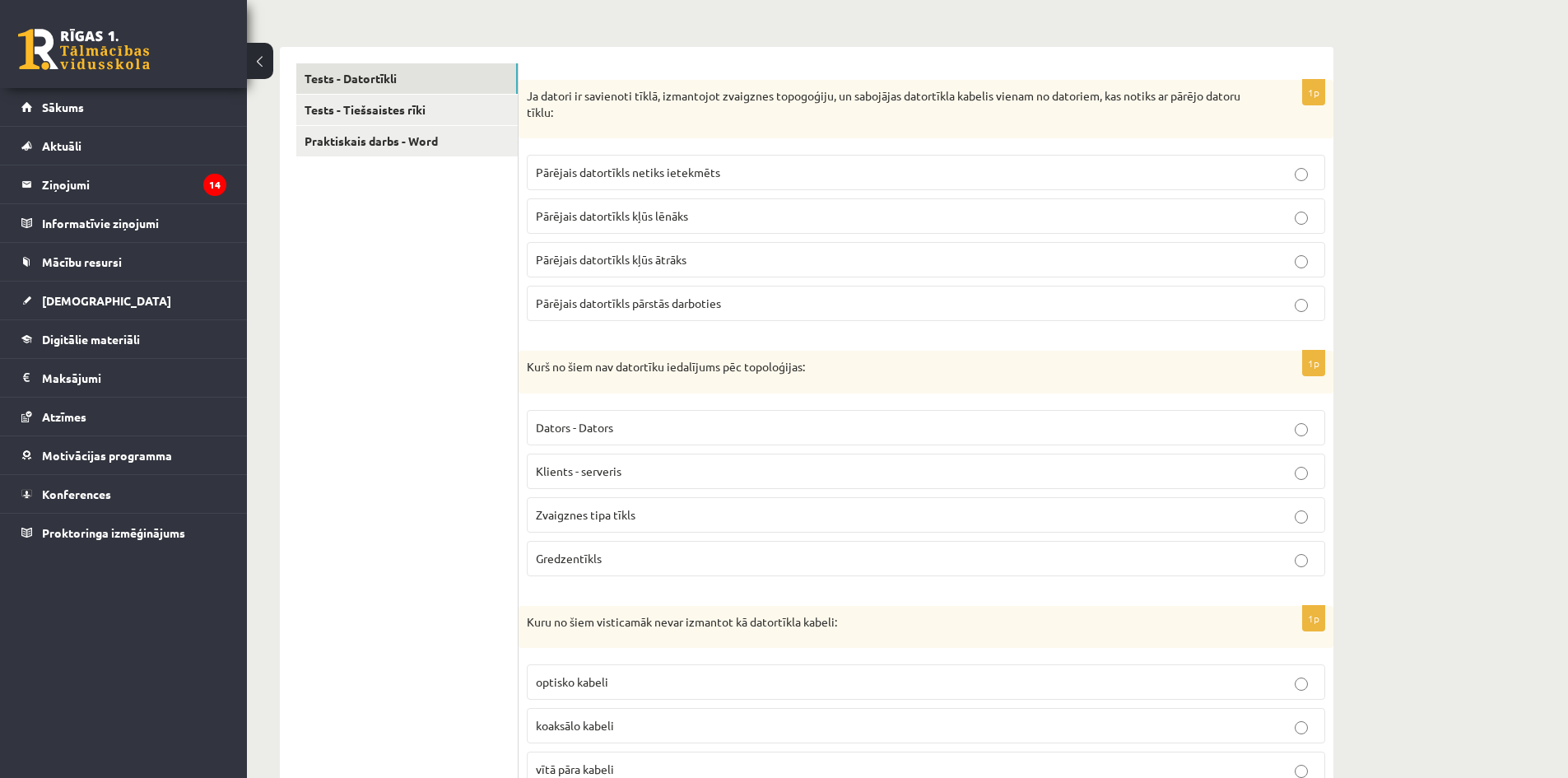
click at [616, 471] on span "Klients - serveris" at bounding box center [579, 470] width 86 height 15
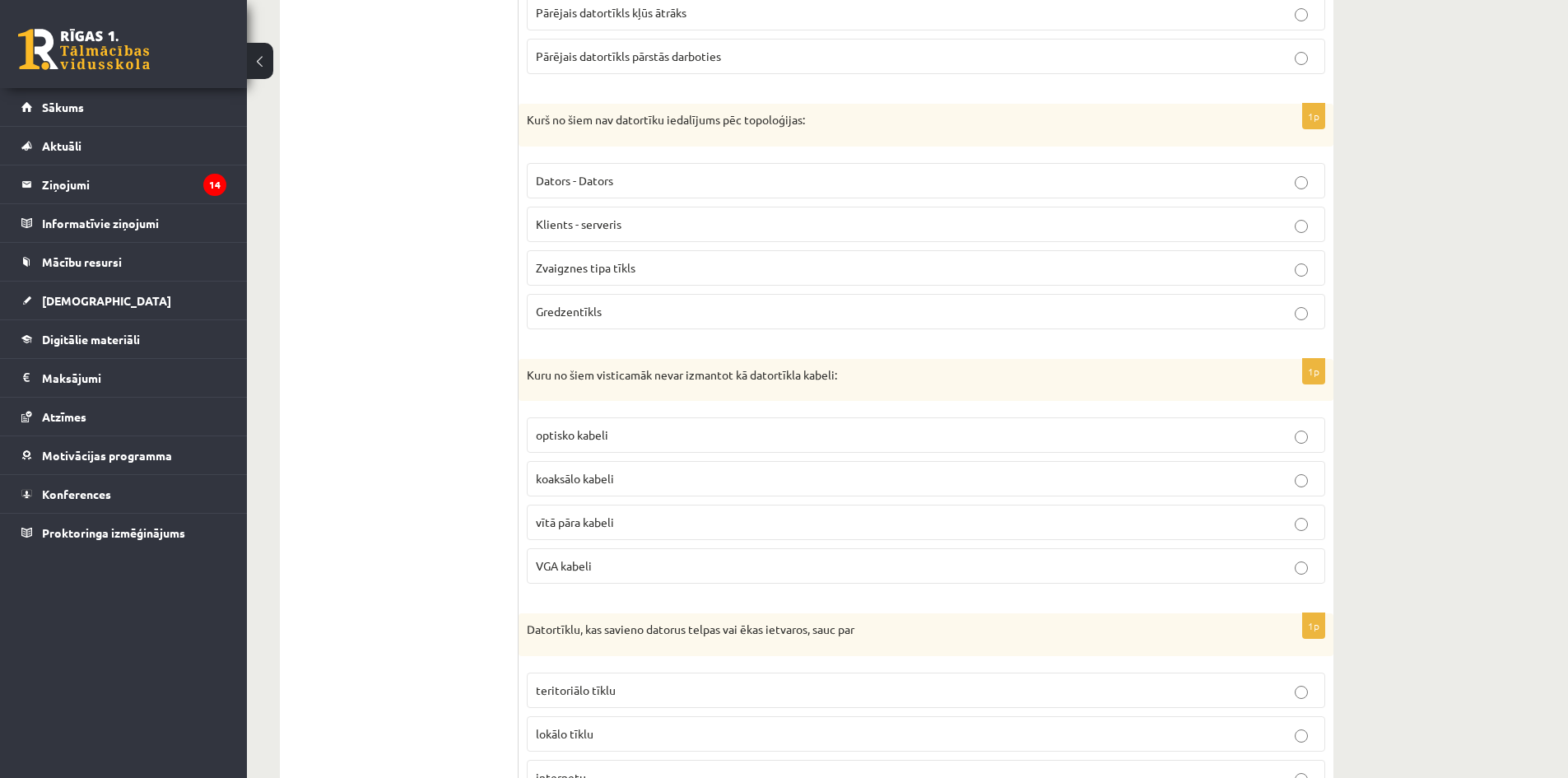
scroll to position [615, 0]
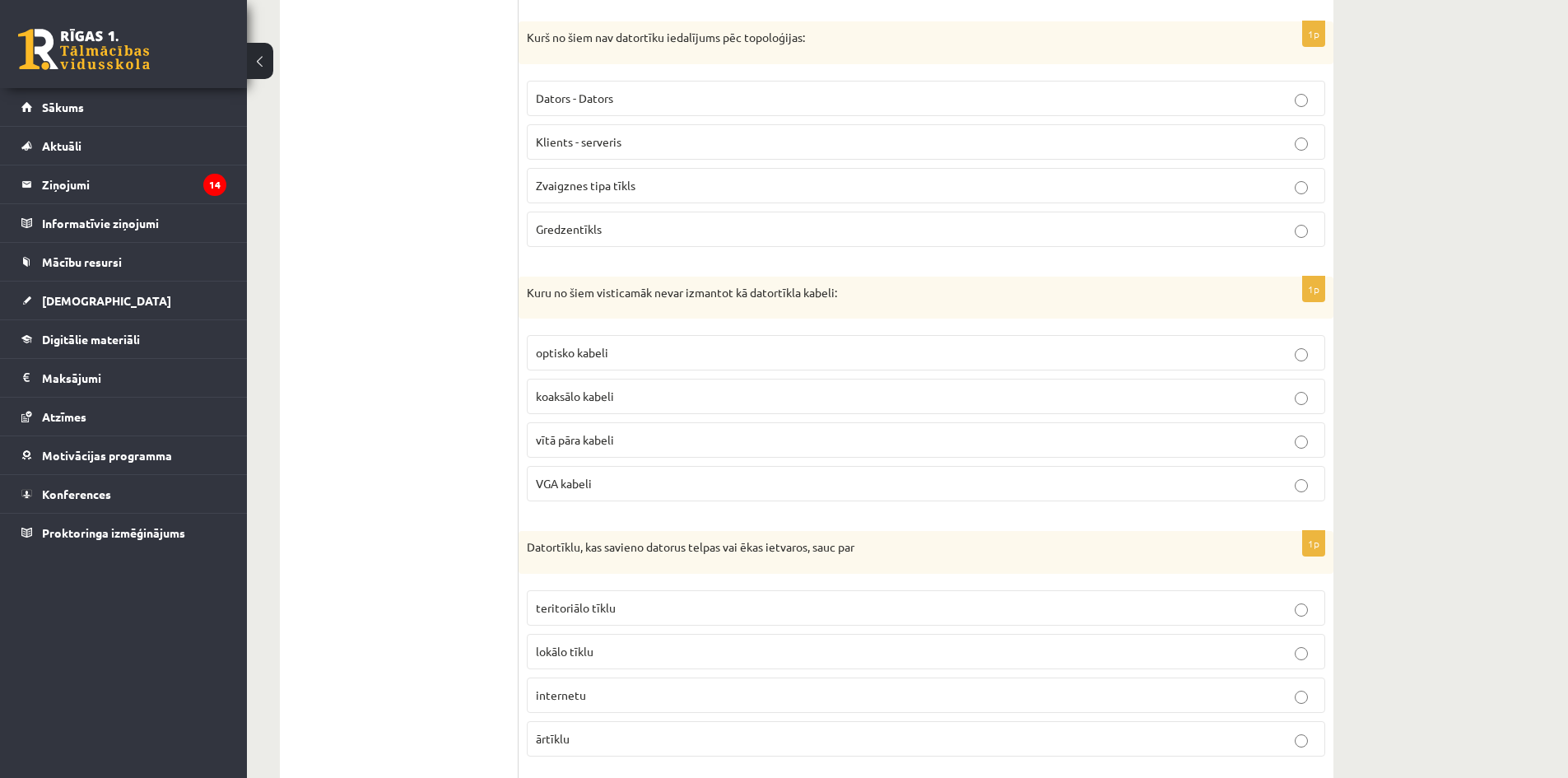
click at [603, 481] on p "VGA kabeli" at bounding box center [927, 483] width 781 height 18
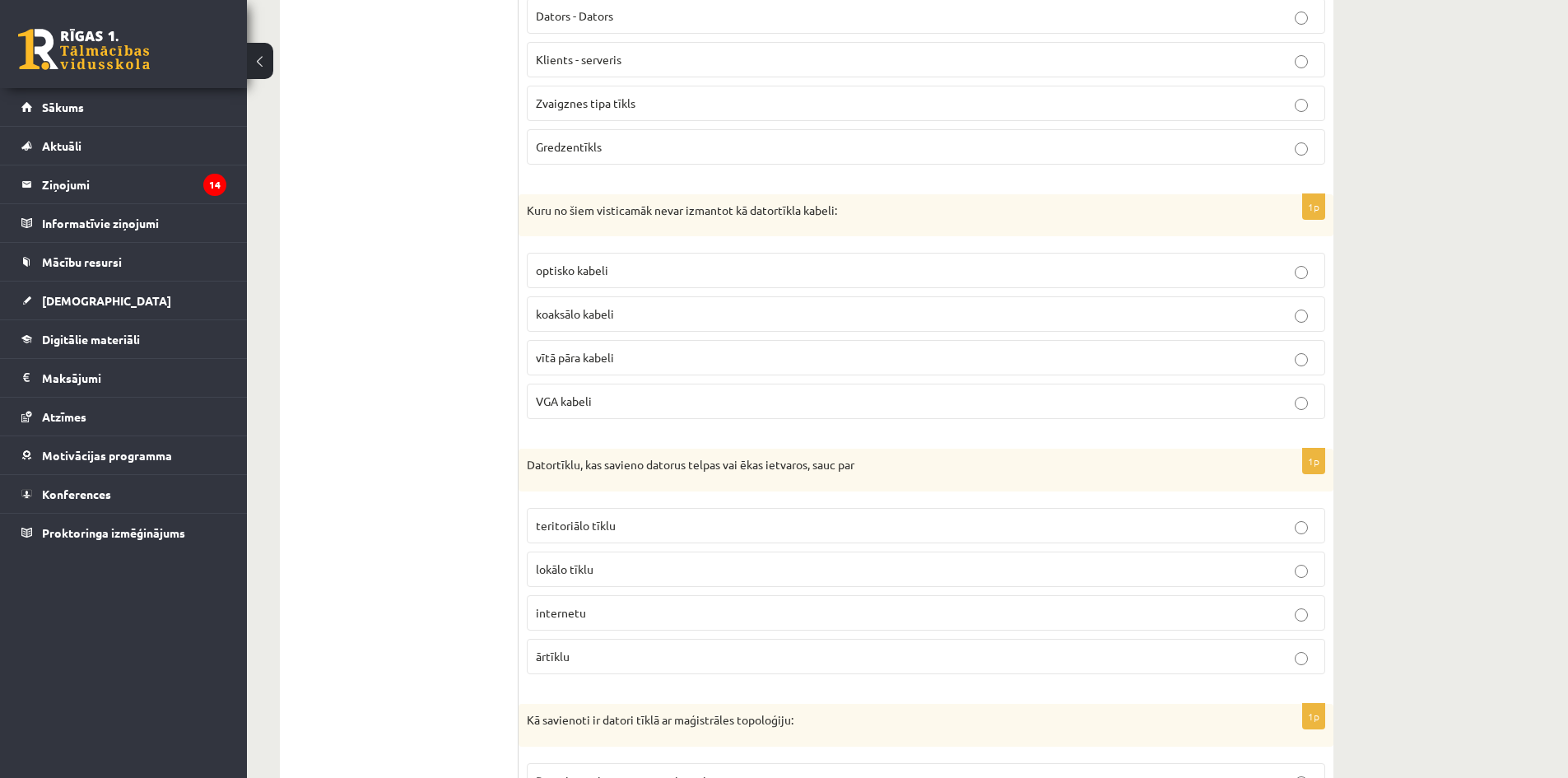
scroll to position [780, 0]
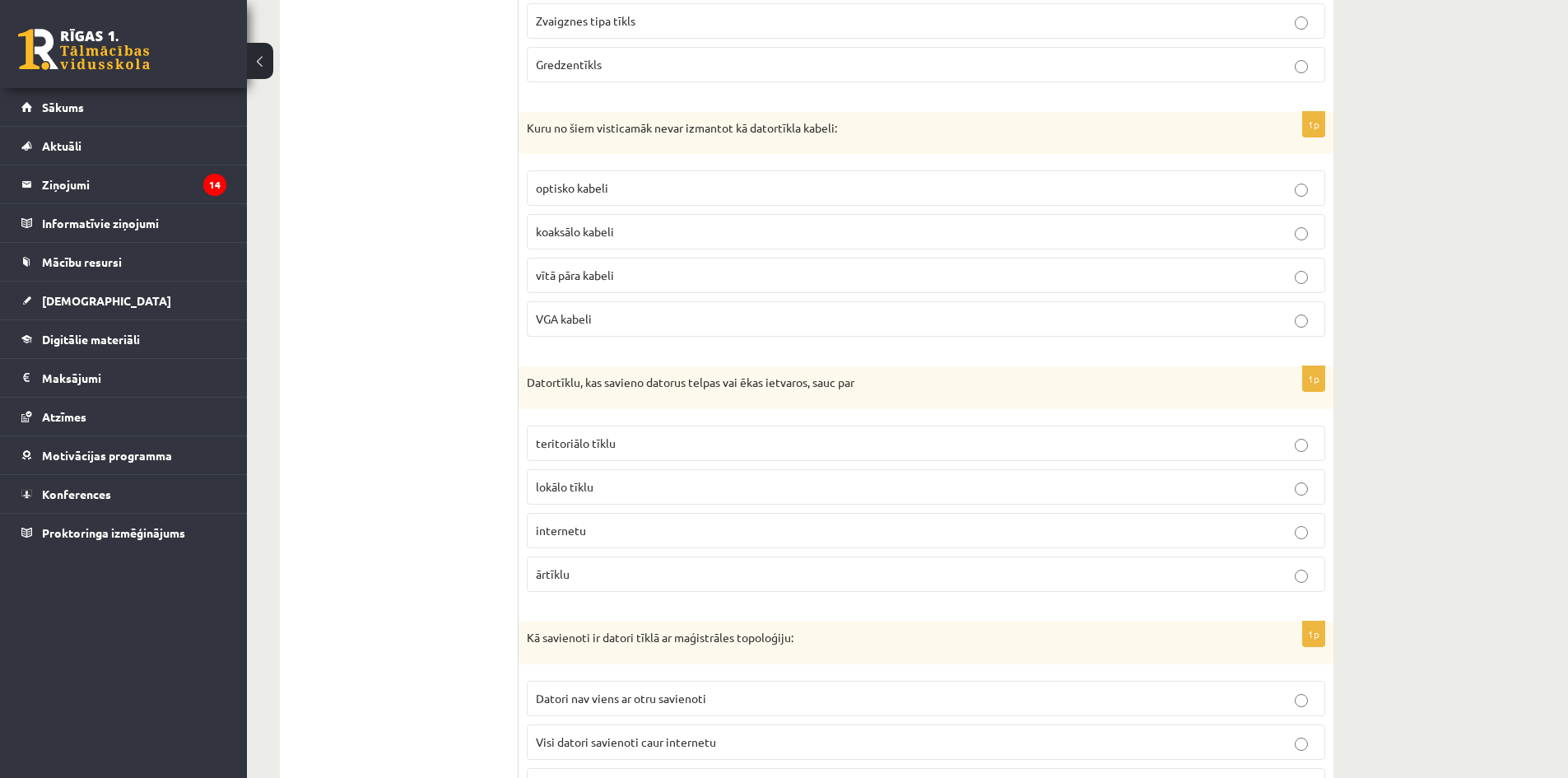
click at [612, 485] on p "lokālo tīklu" at bounding box center [927, 487] width 781 height 18
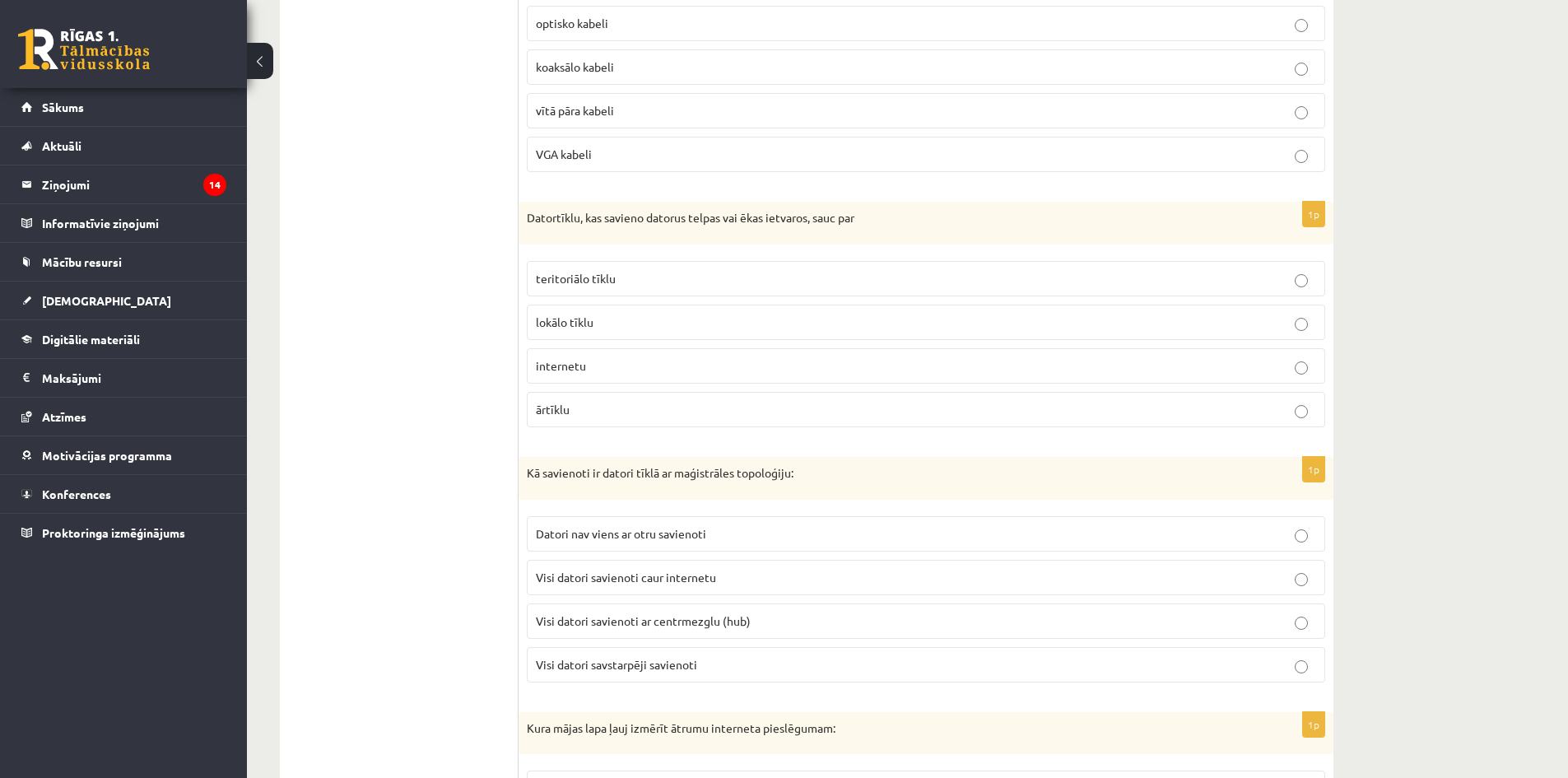
scroll to position [1026, 0]
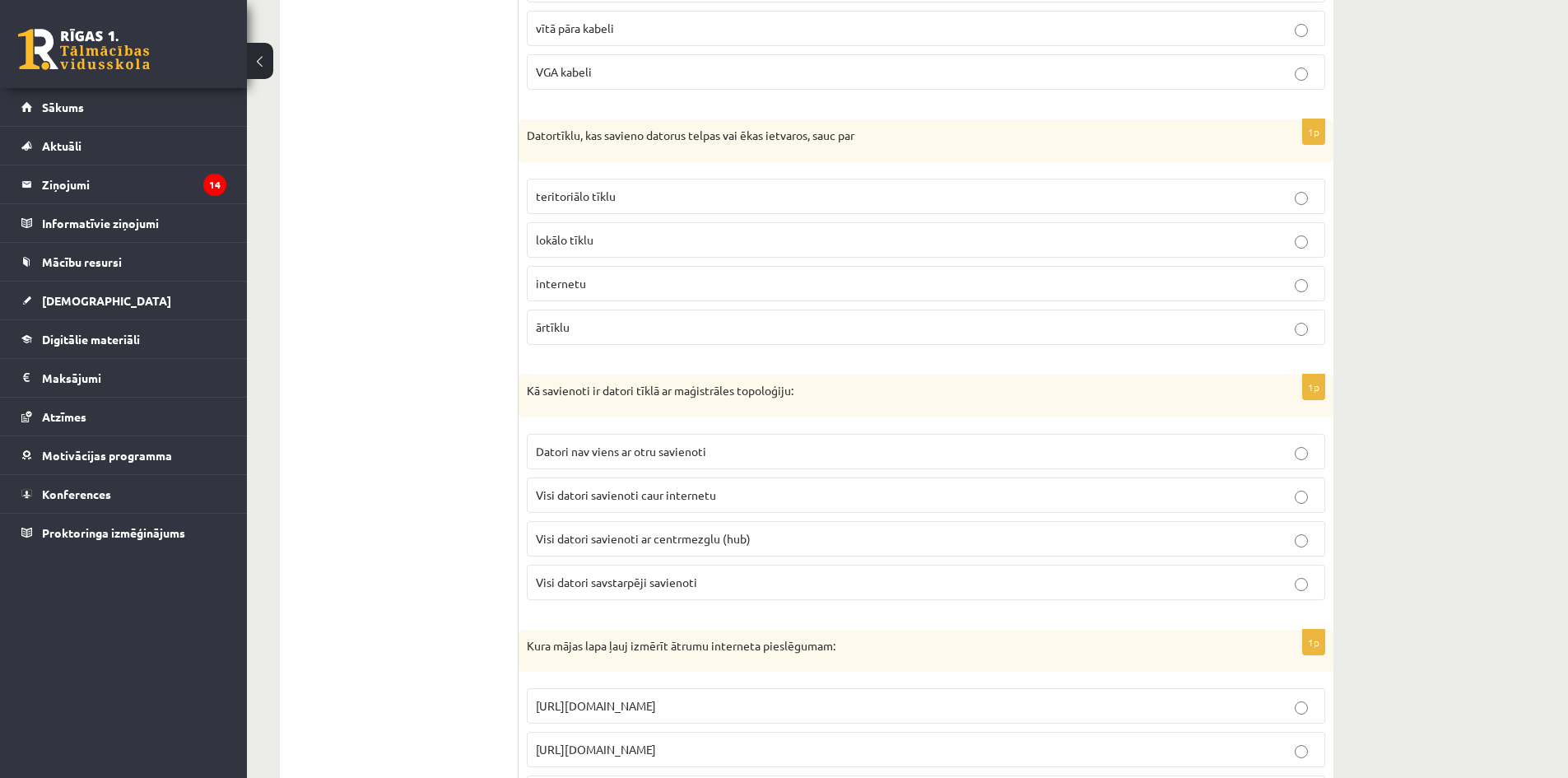
click at [656, 580] on span "Visi datori savstarpēji savienoti" at bounding box center [617, 582] width 161 height 15
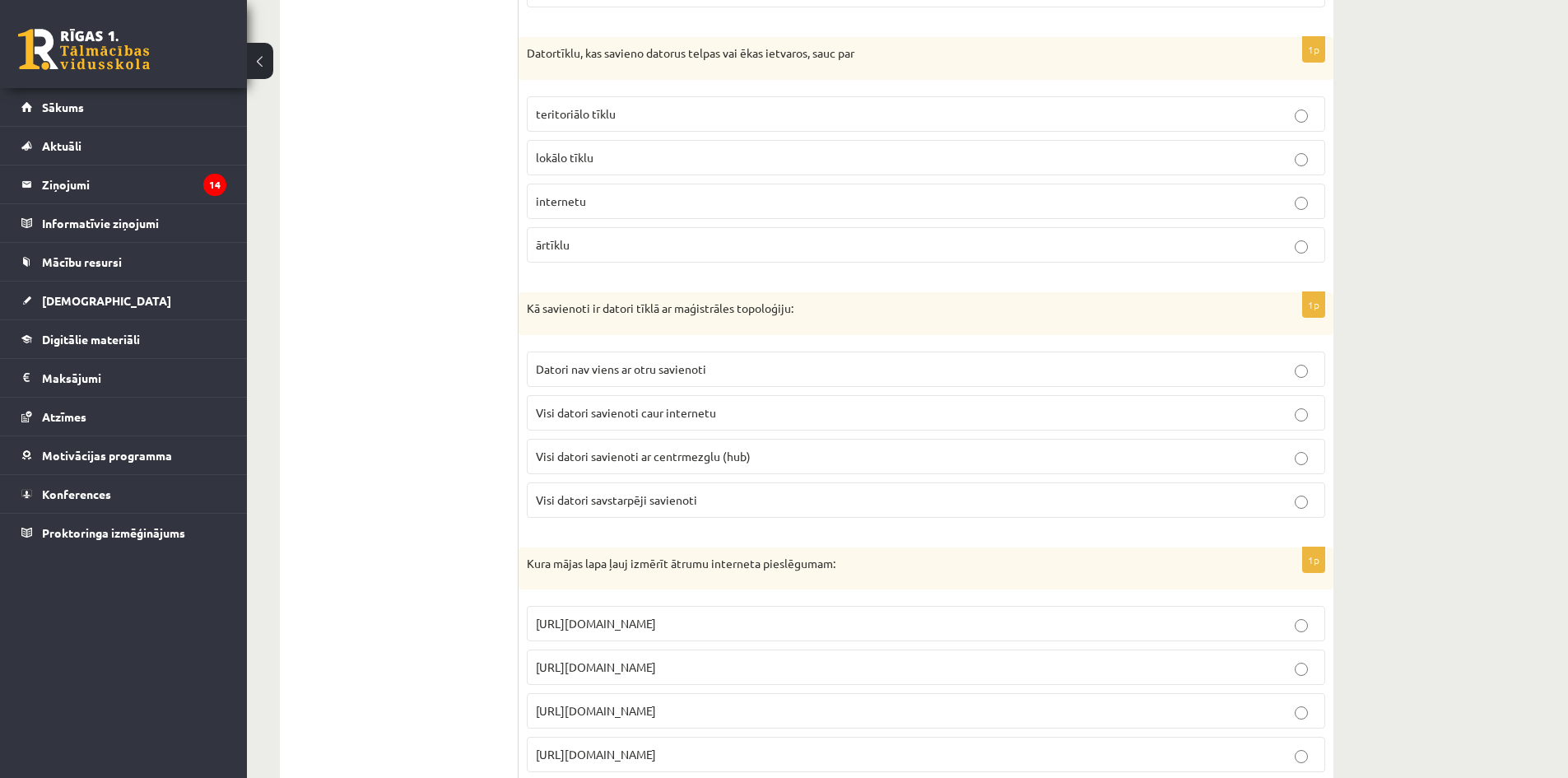
scroll to position [1191, 0]
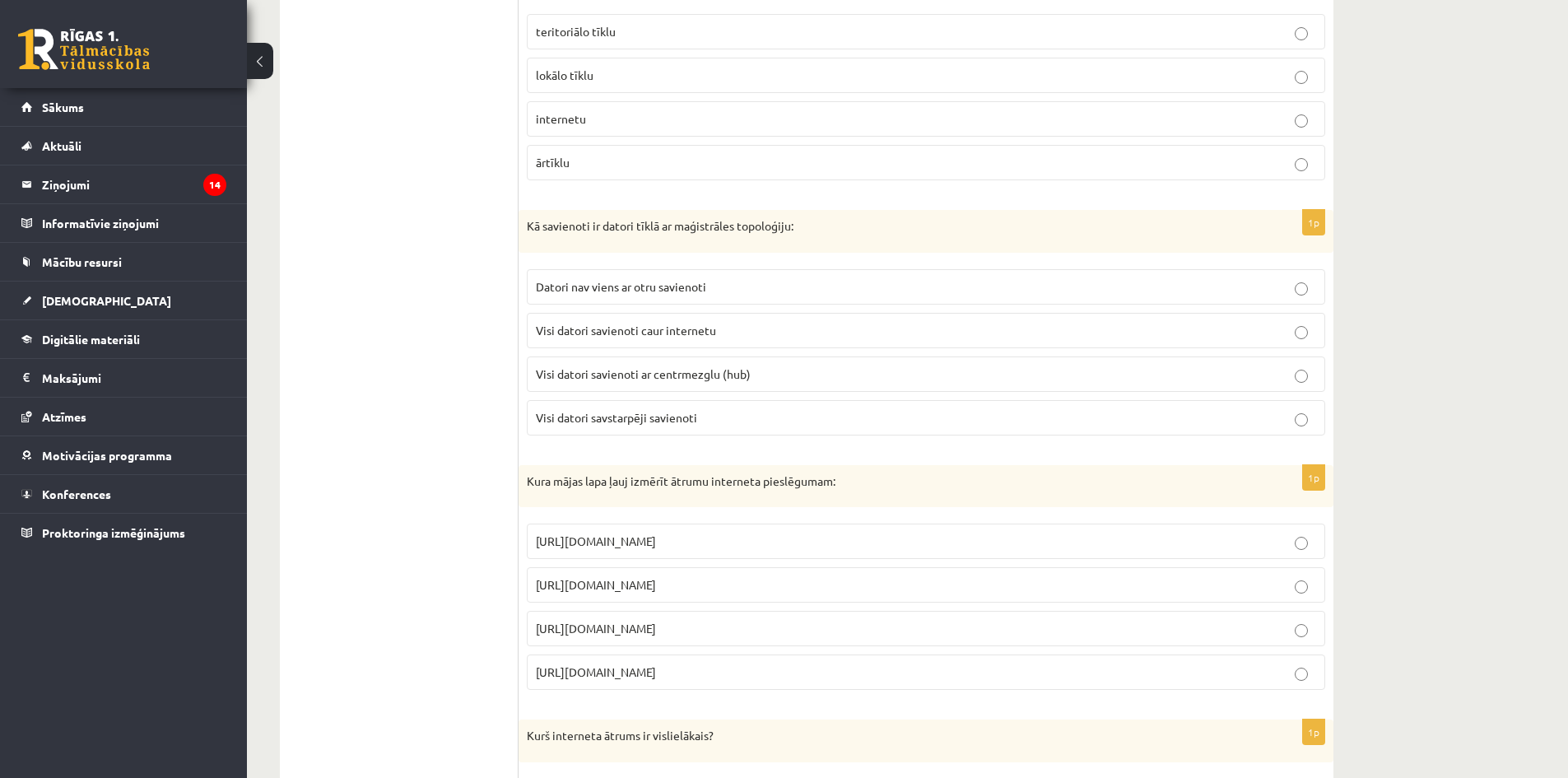
click at [635, 583] on span "[URL][DOMAIN_NAME]" at bounding box center [596, 584] width 120 height 15
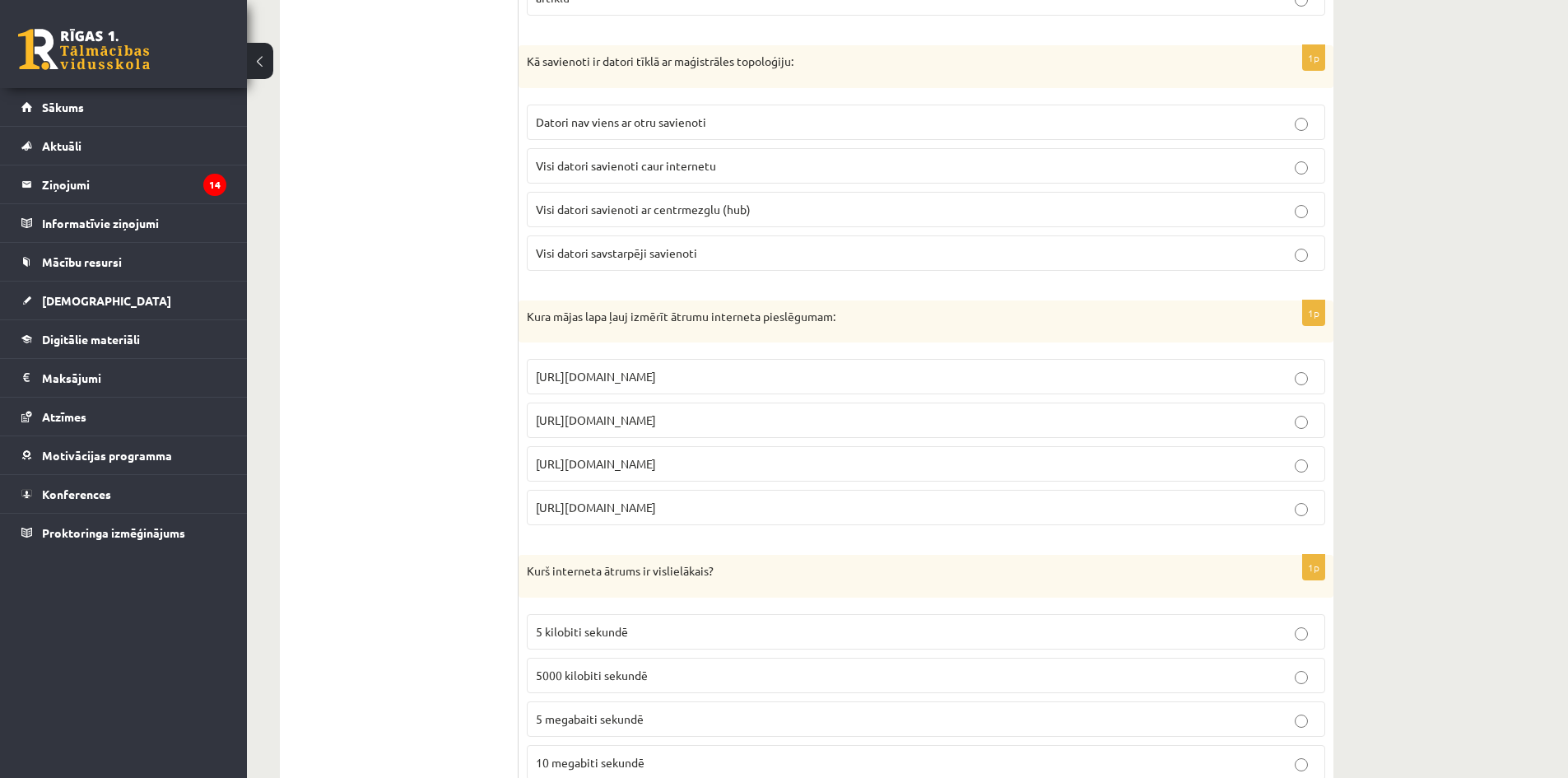
scroll to position [1438, 0]
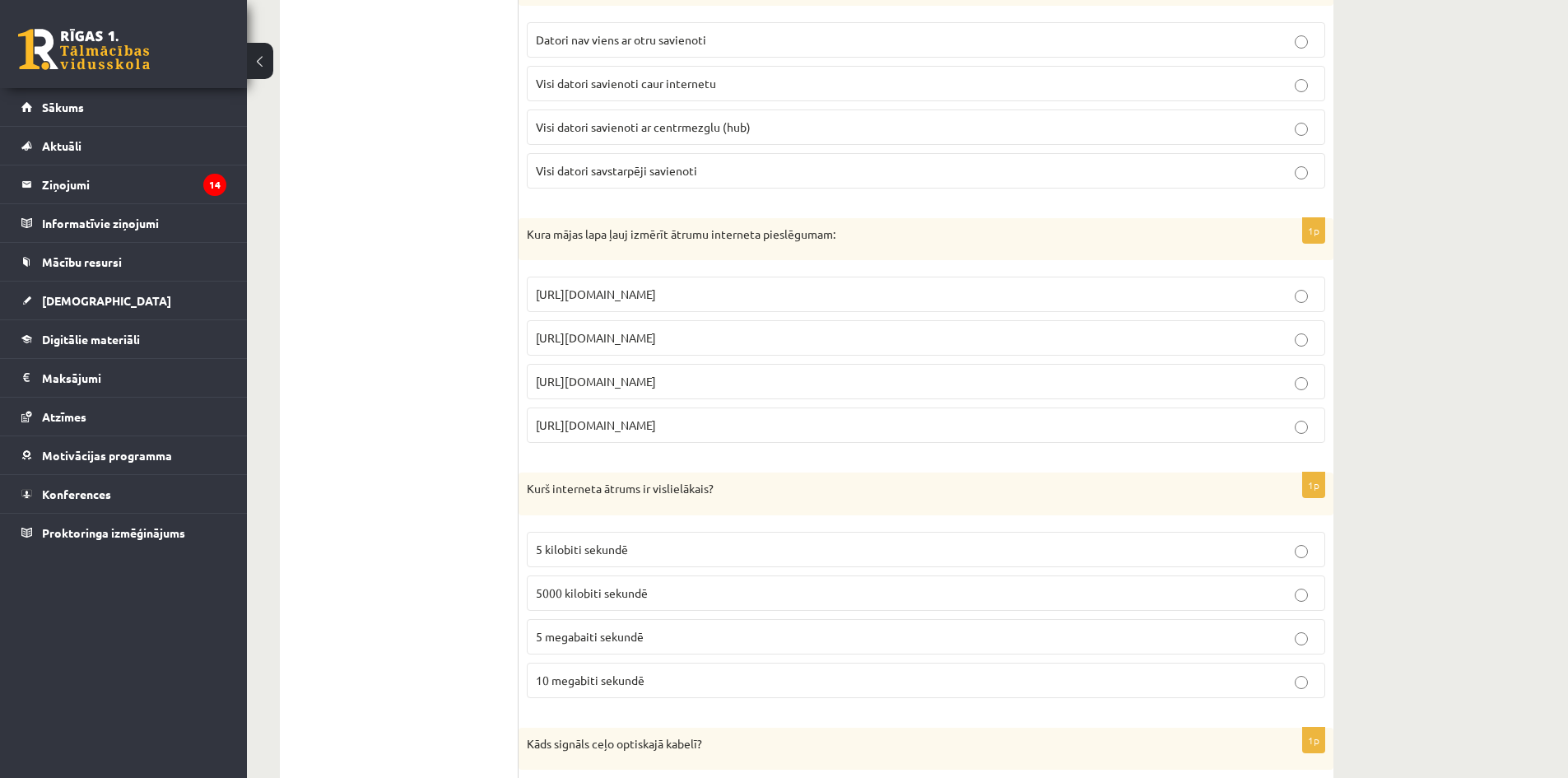
click at [612, 681] on span "10 megabiti sekundē" at bounding box center [591, 680] width 109 height 15
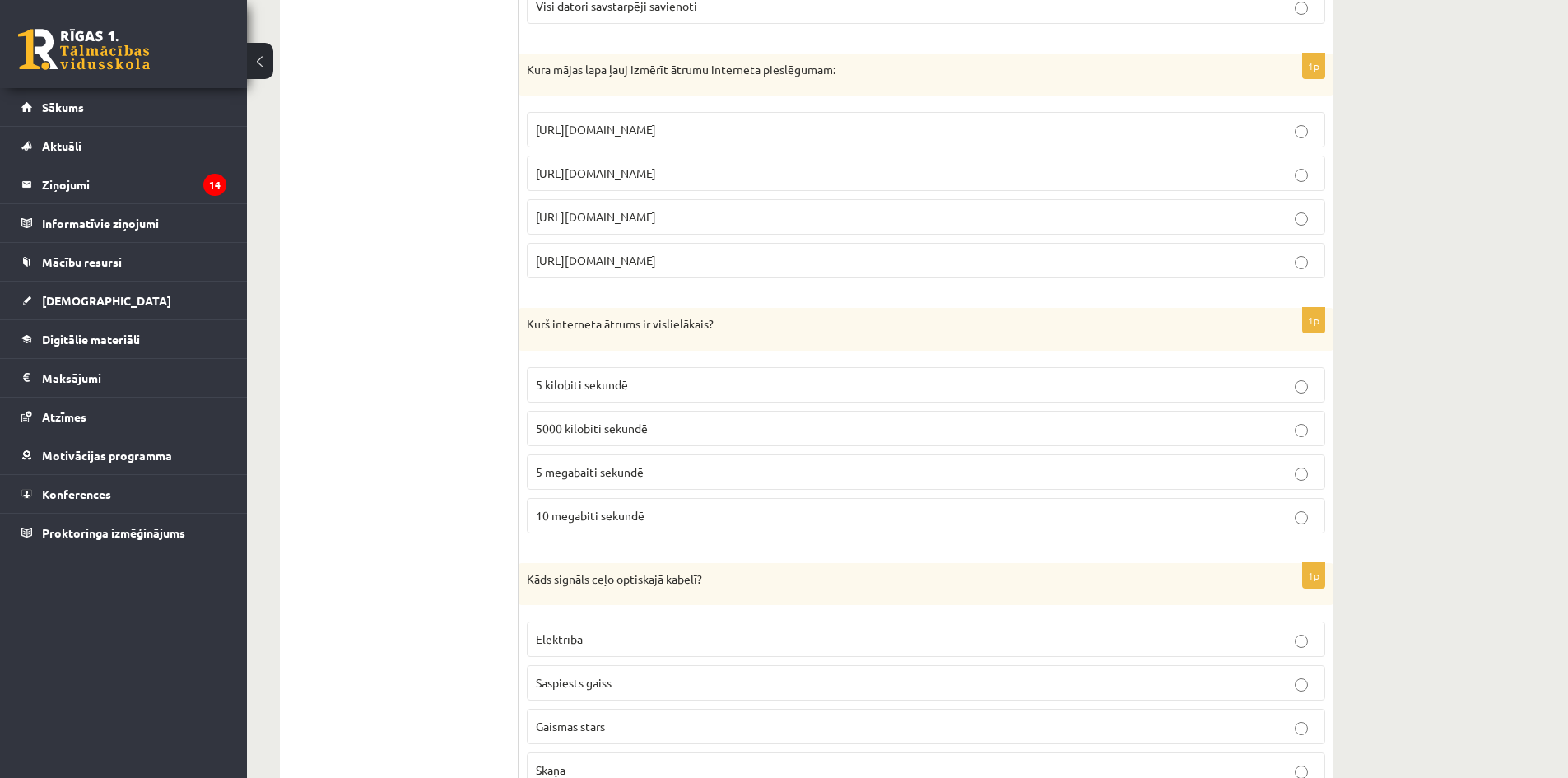
scroll to position [1685, 0]
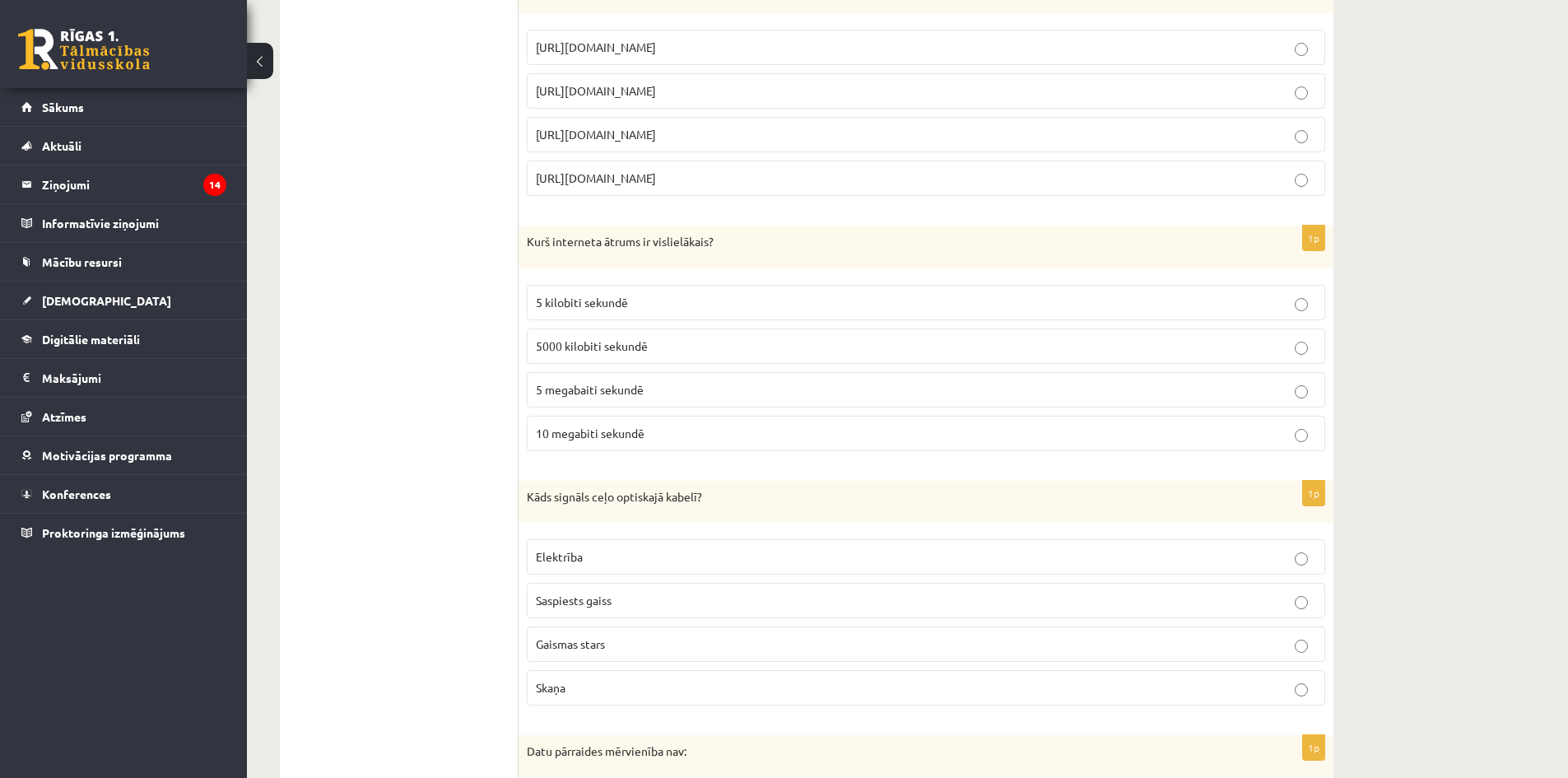
click at [619, 656] on label "Gaismas stars" at bounding box center [927, 644] width 798 height 35
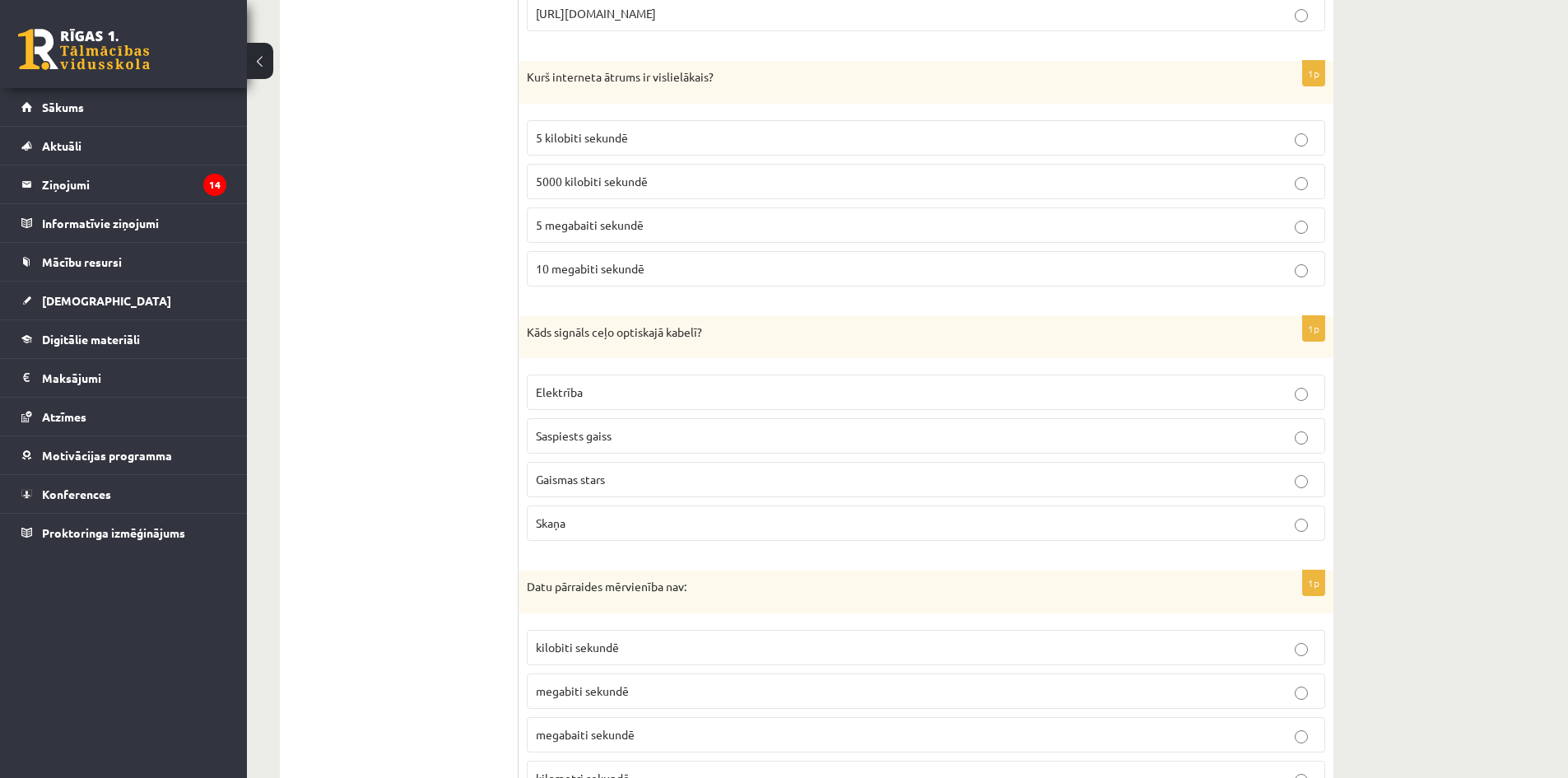
scroll to position [1931, 0]
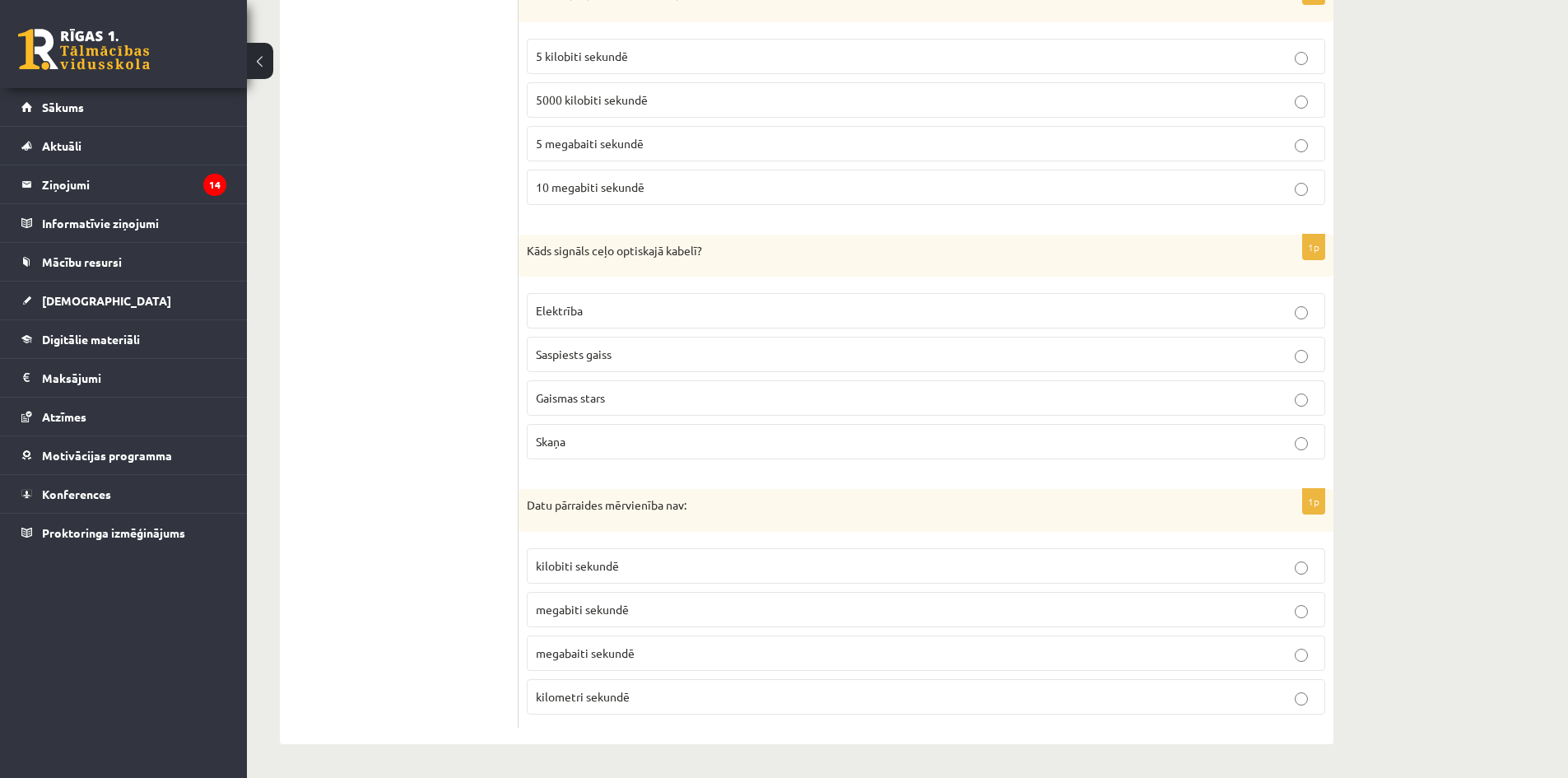
click at [612, 699] on span "kilometri sekundē" at bounding box center [583, 696] width 94 height 15
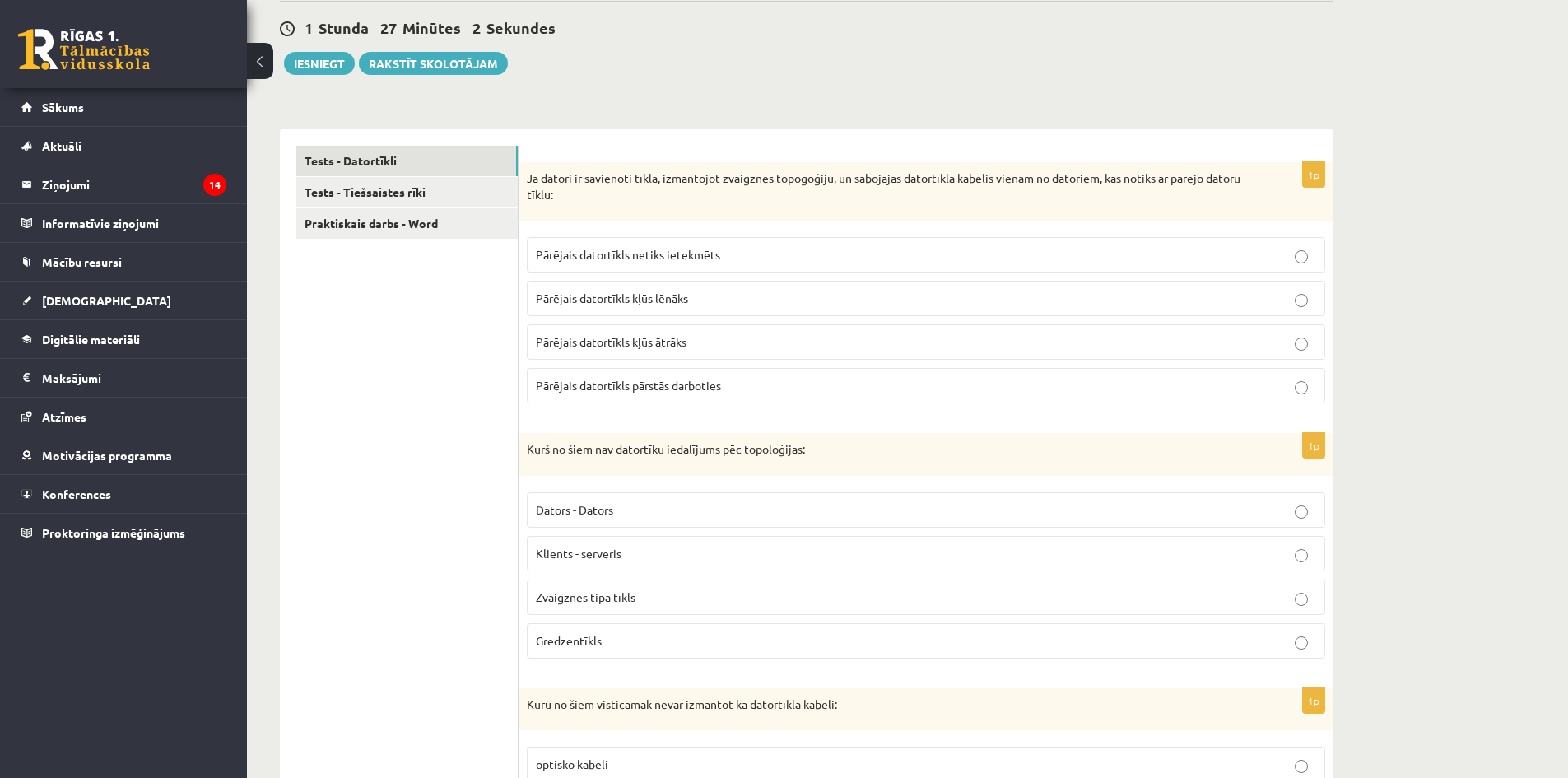
scroll to position [0, 0]
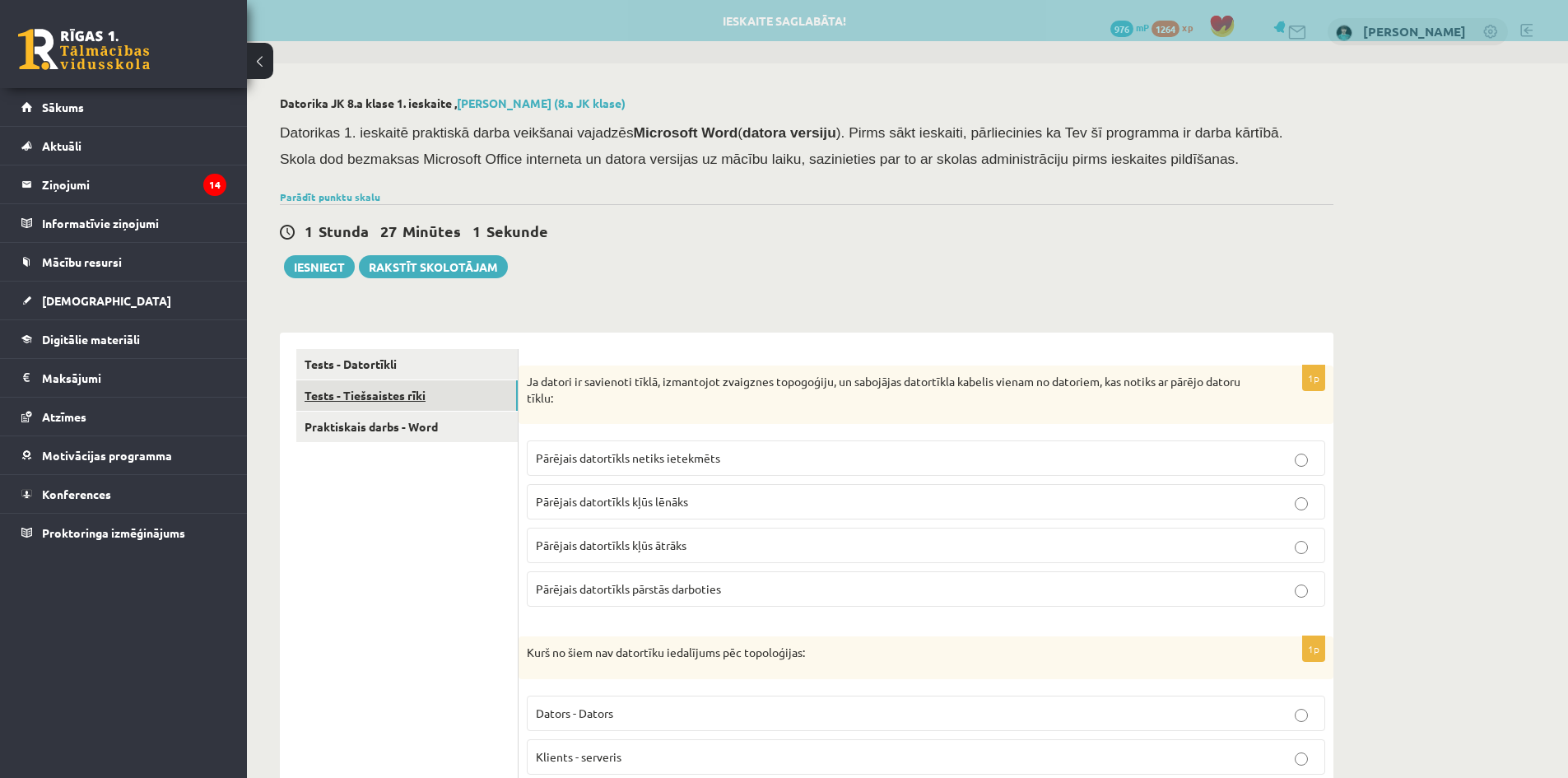
click at [381, 395] on link "Tests - Tiešsaistes rīki" at bounding box center [407, 395] width 221 height 31
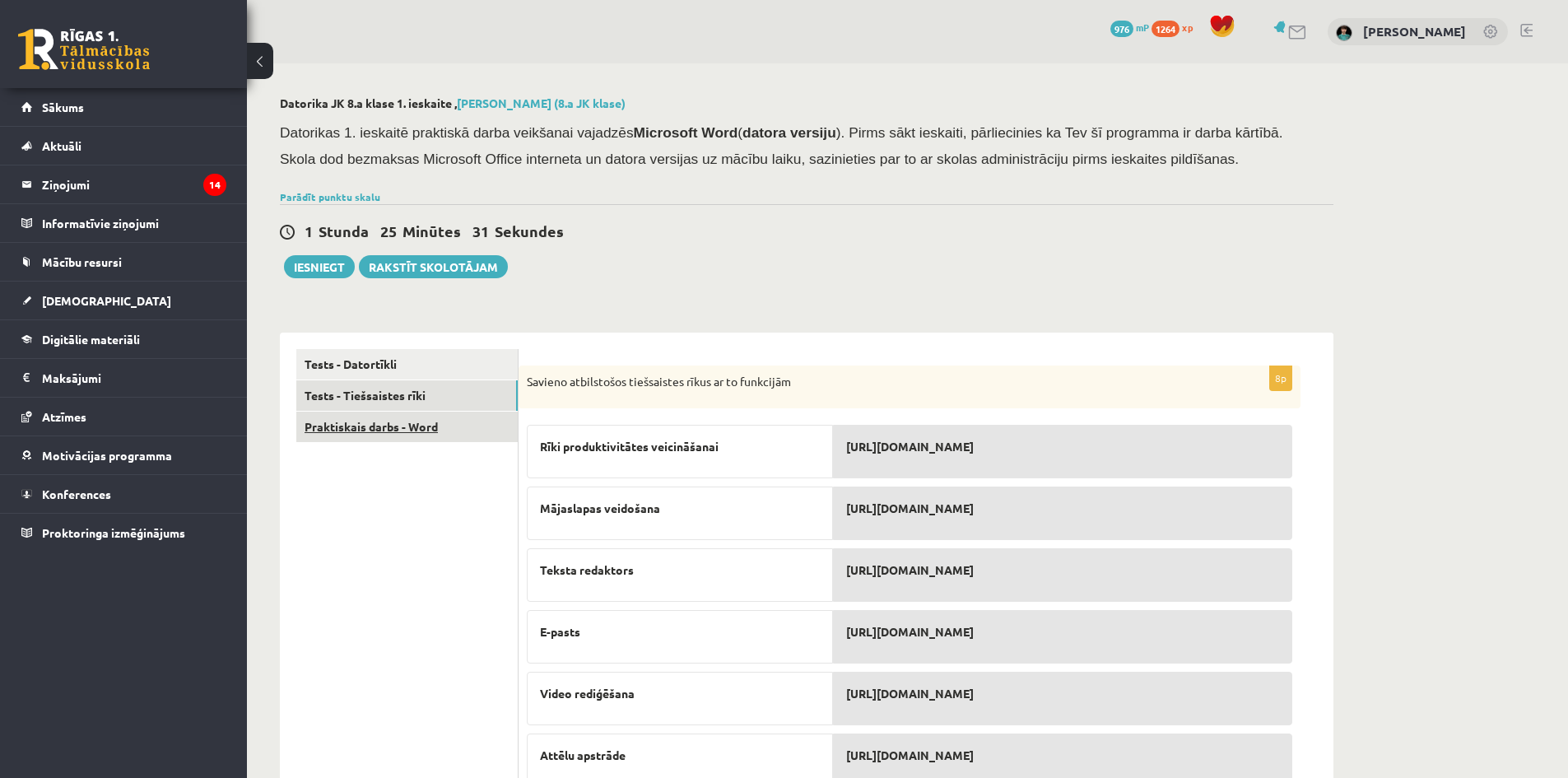
click at [368, 430] on link "Praktiskais darbs - Word" at bounding box center [407, 426] width 221 height 31
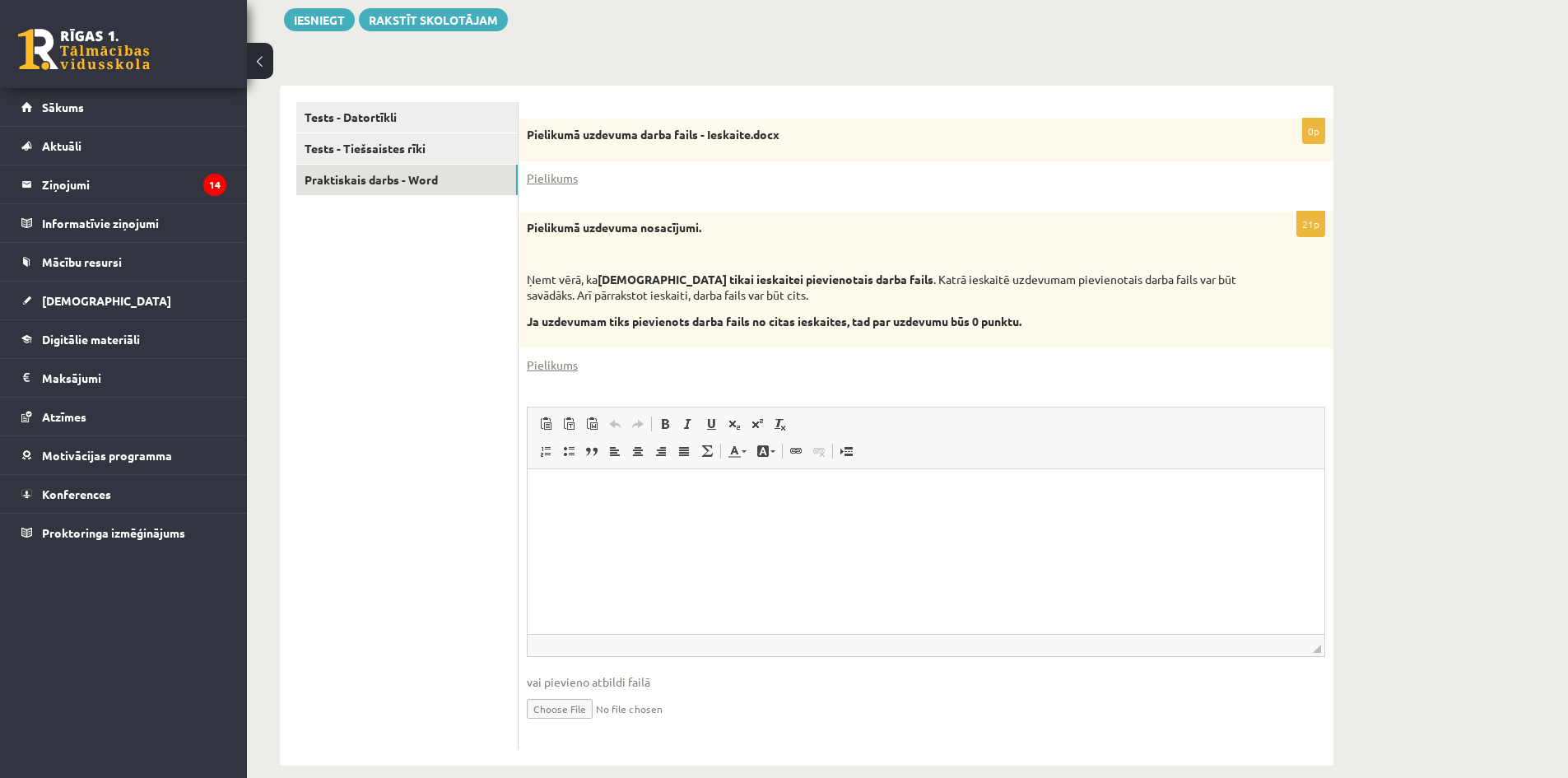
scroll to position [165, 0]
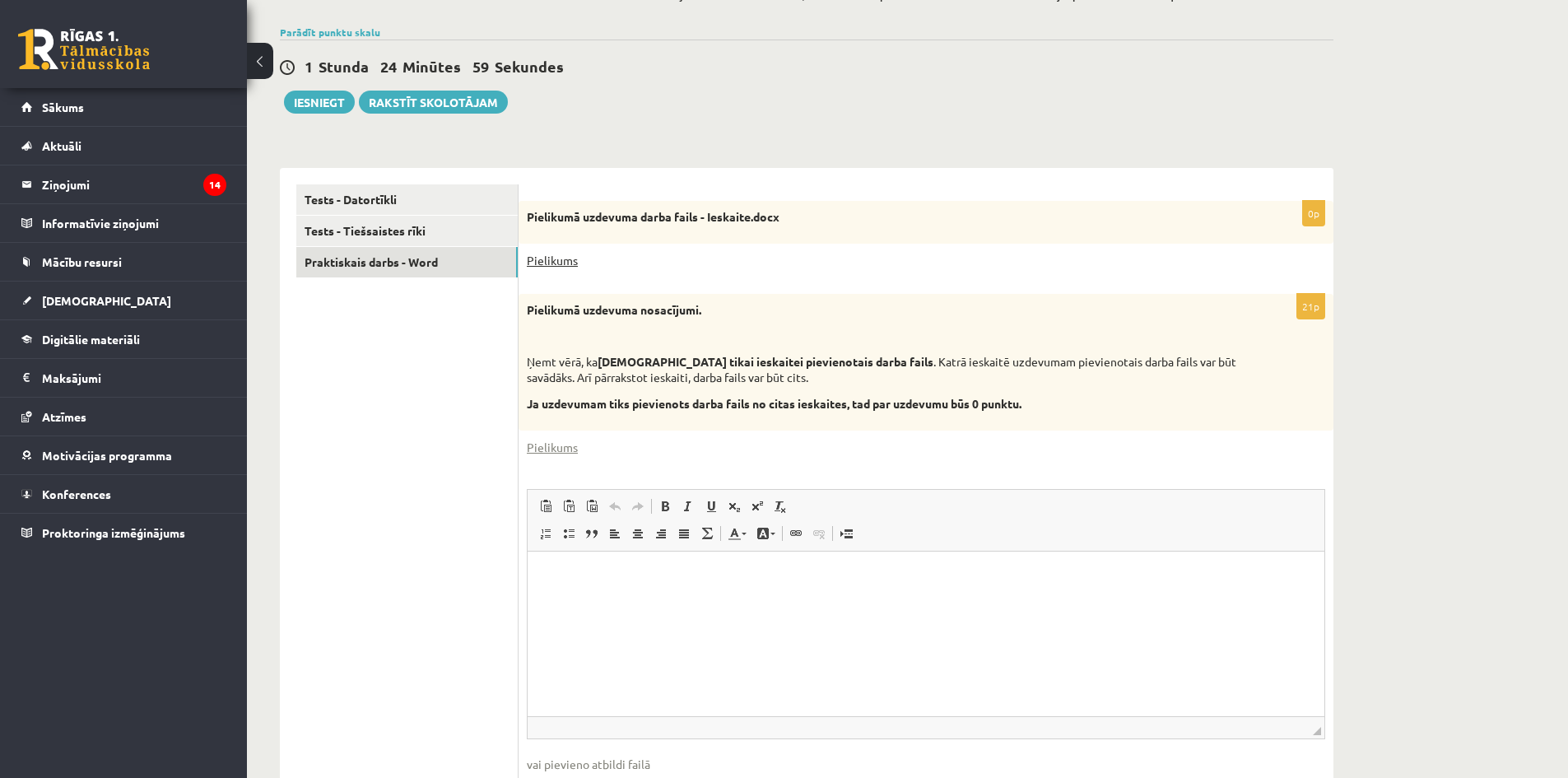
click at [552, 261] on link "Pielikums" at bounding box center [553, 261] width 51 height 18
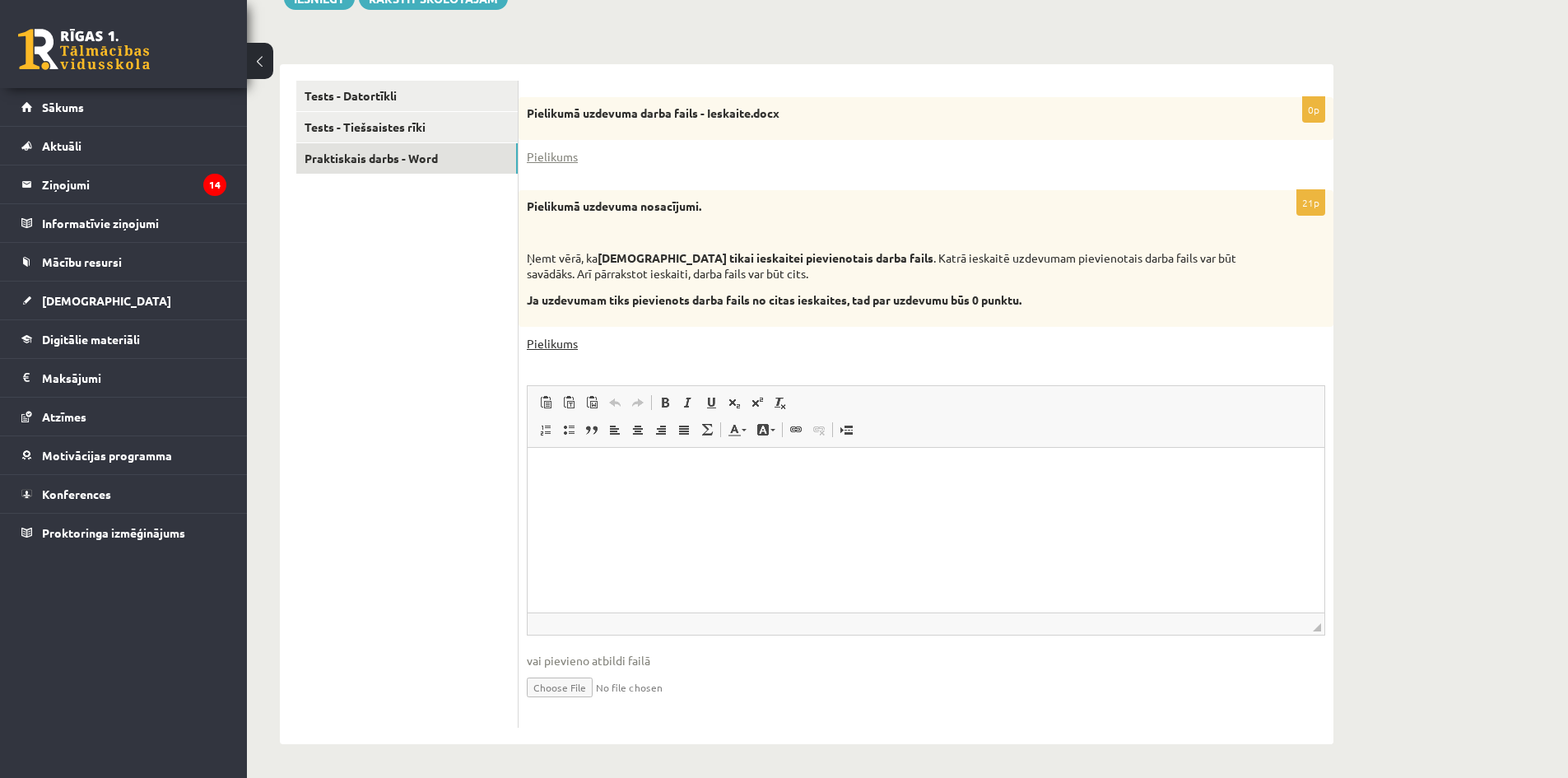
click at [556, 337] on link "Pielikums" at bounding box center [553, 344] width 51 height 18
click at [531, 153] on link "Pielikums" at bounding box center [553, 157] width 51 height 18
